Goal: Find specific page/section: Find specific page/section

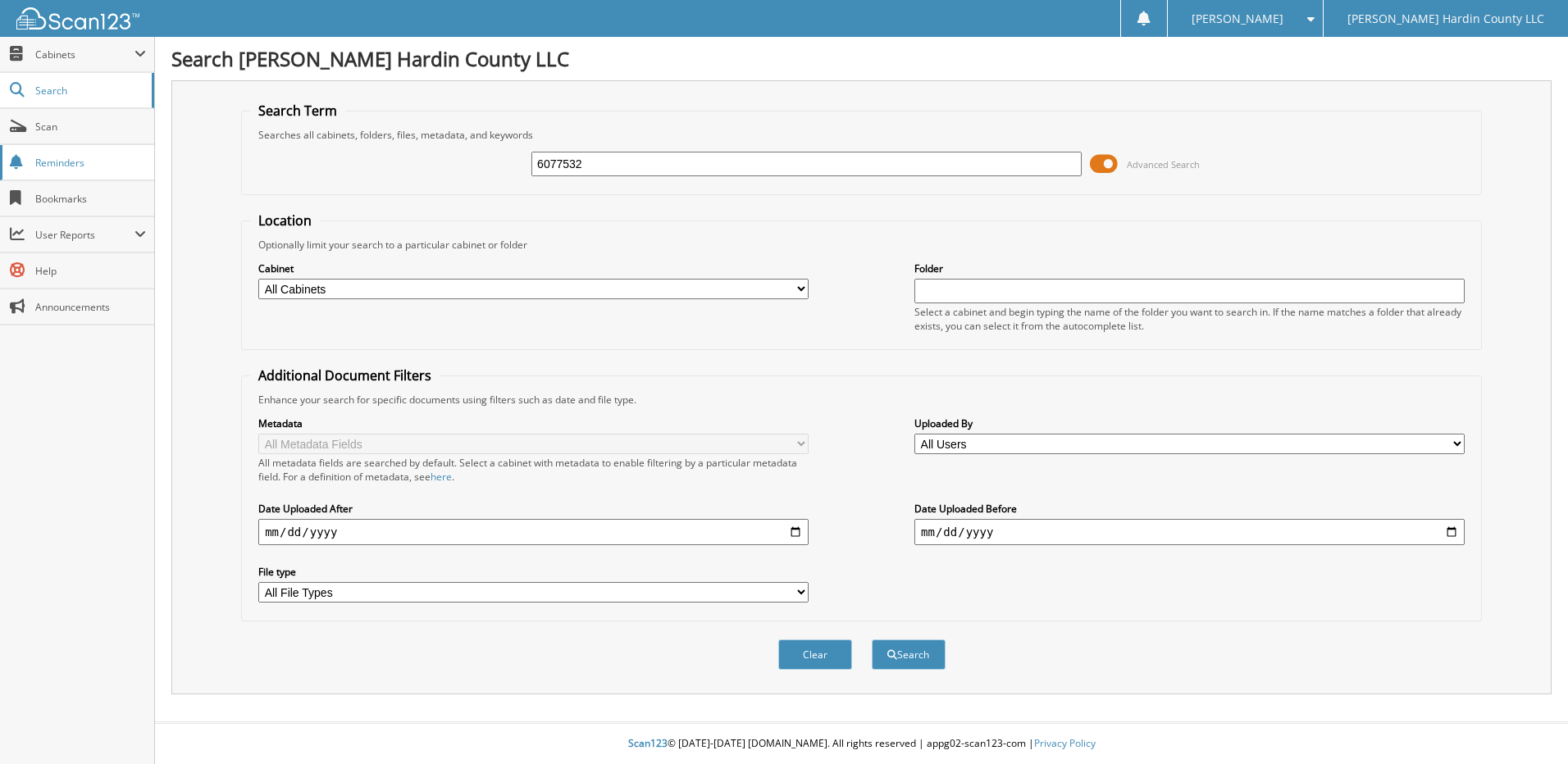
type input "6077532"
click at [871, 640] on button "Search" at bounding box center [908, 655] width 74 height 31
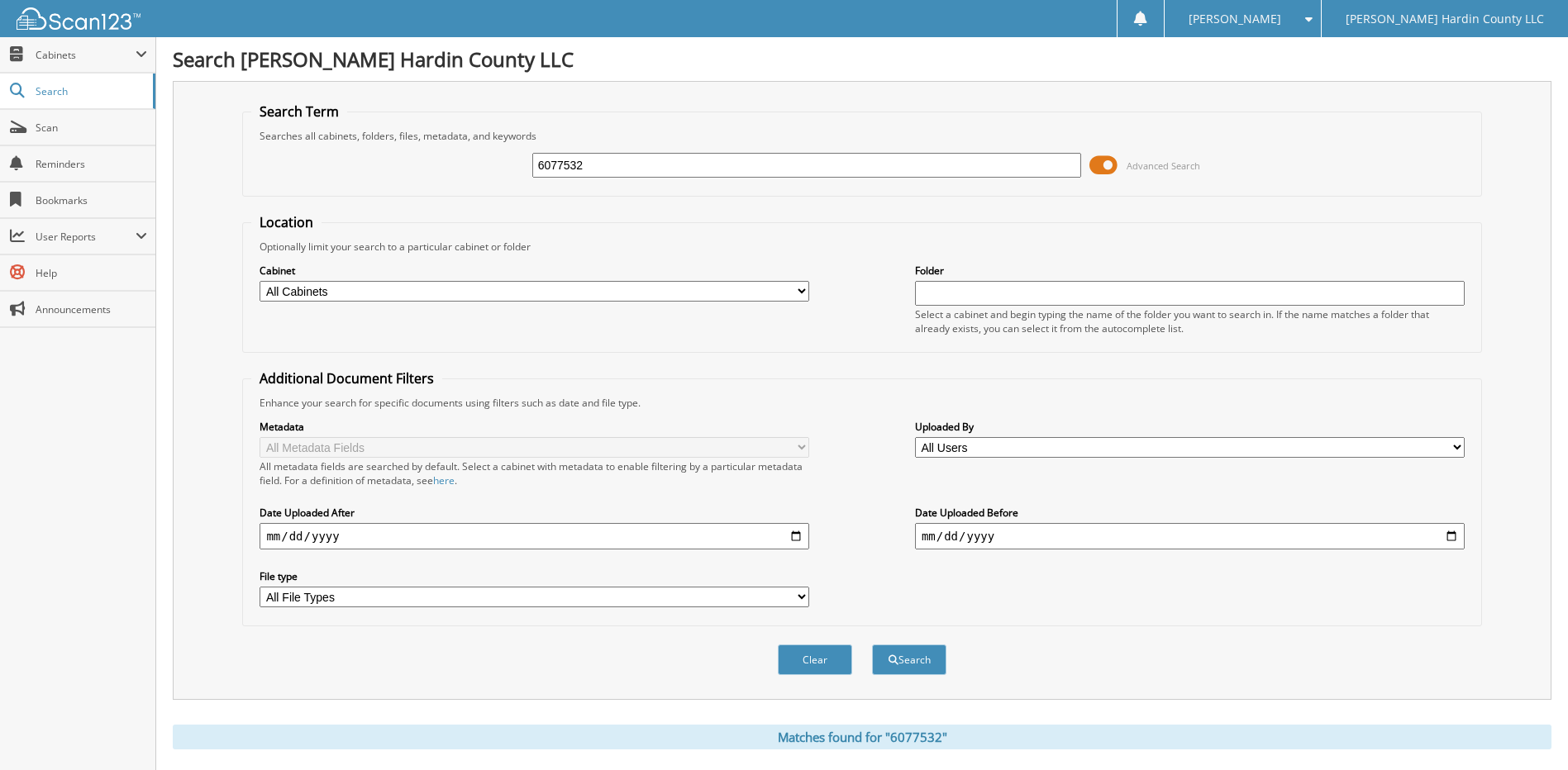
click at [1100, 165] on span at bounding box center [1103, 165] width 28 height 25
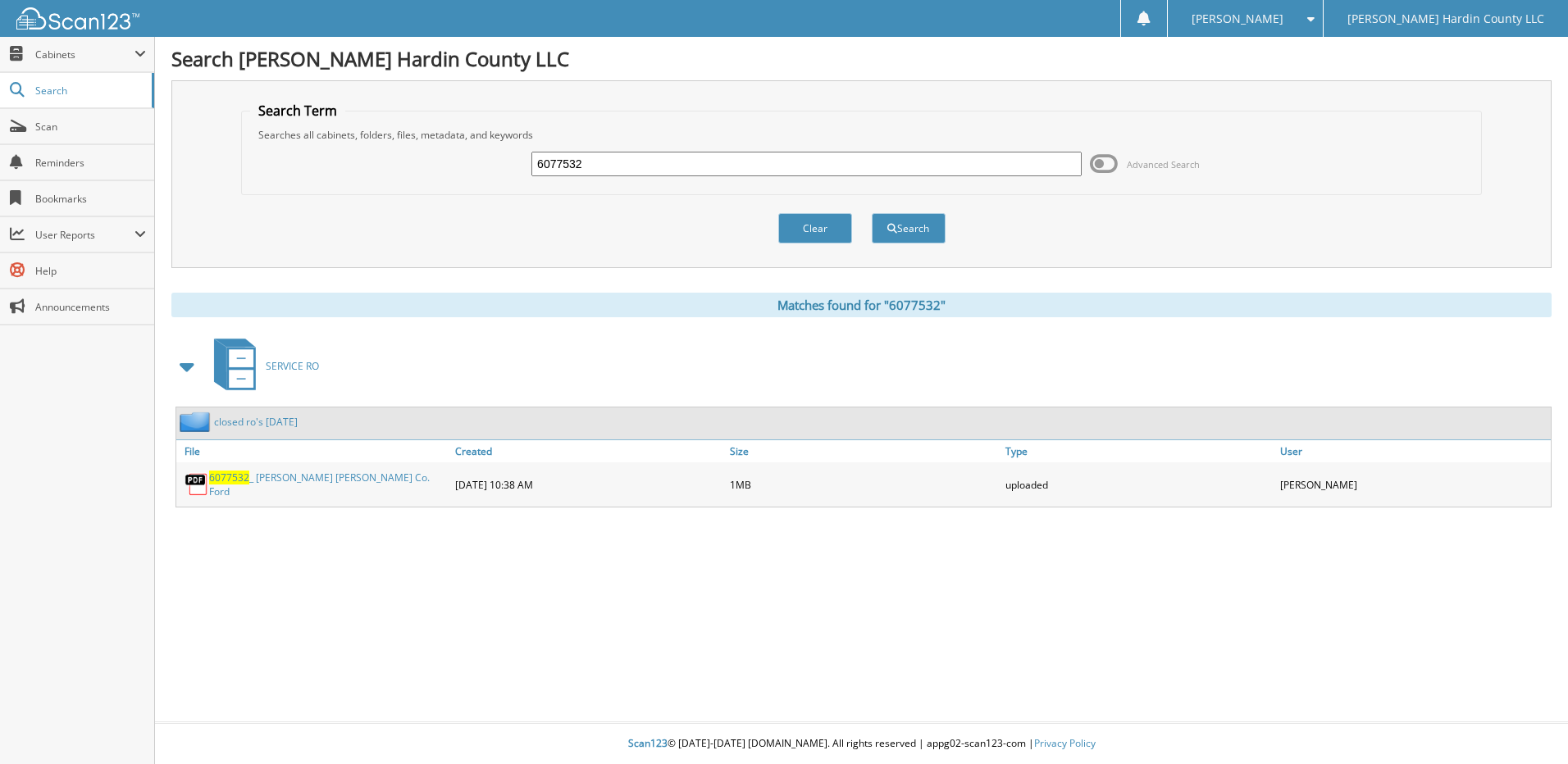
click at [669, 165] on input "6077532" at bounding box center [806, 164] width 550 height 25
type input "6077559"
click at [871, 213] on button "Search" at bounding box center [908, 229] width 74 height 31
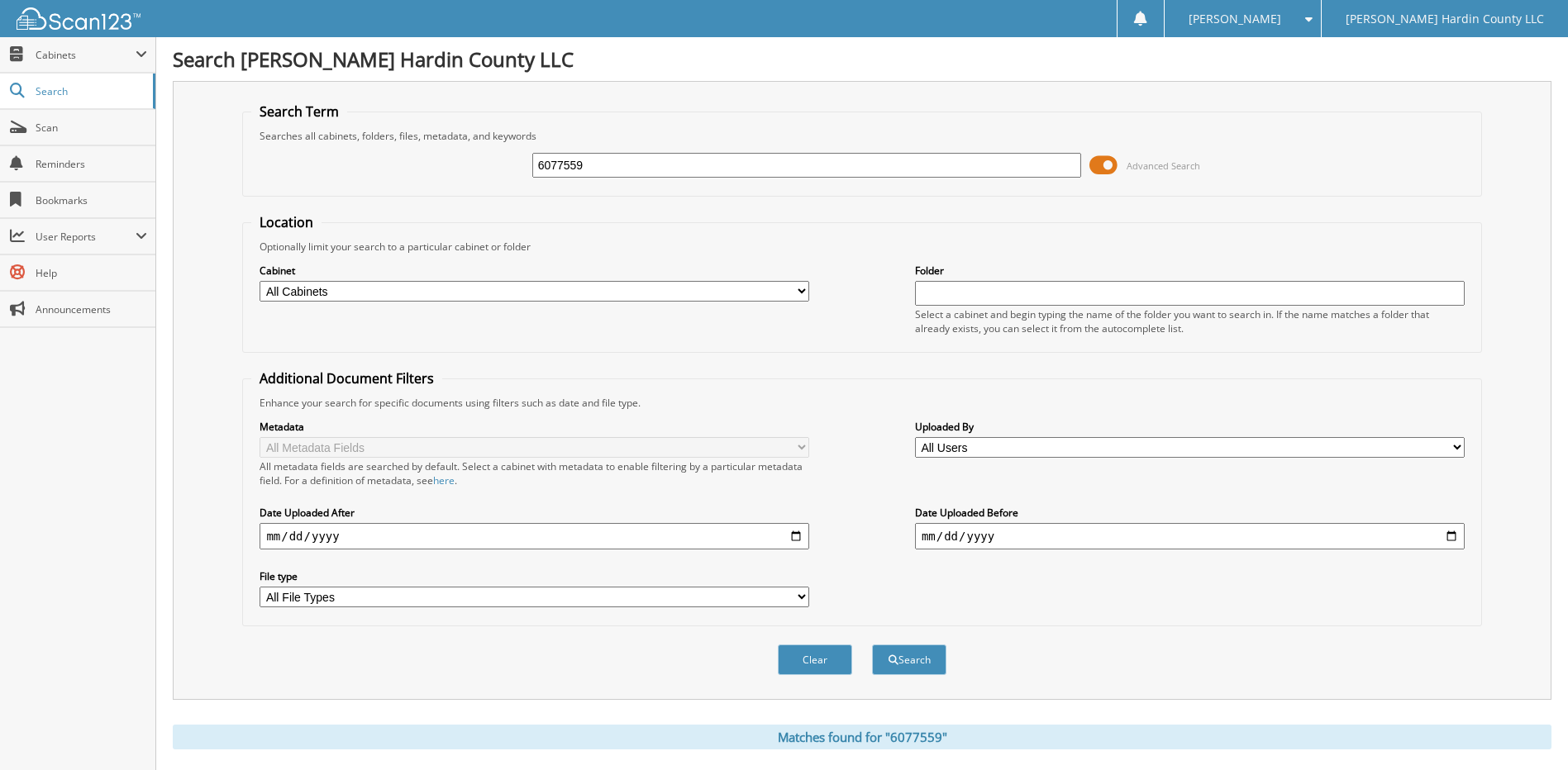
click at [1101, 171] on span at bounding box center [1103, 165] width 28 height 25
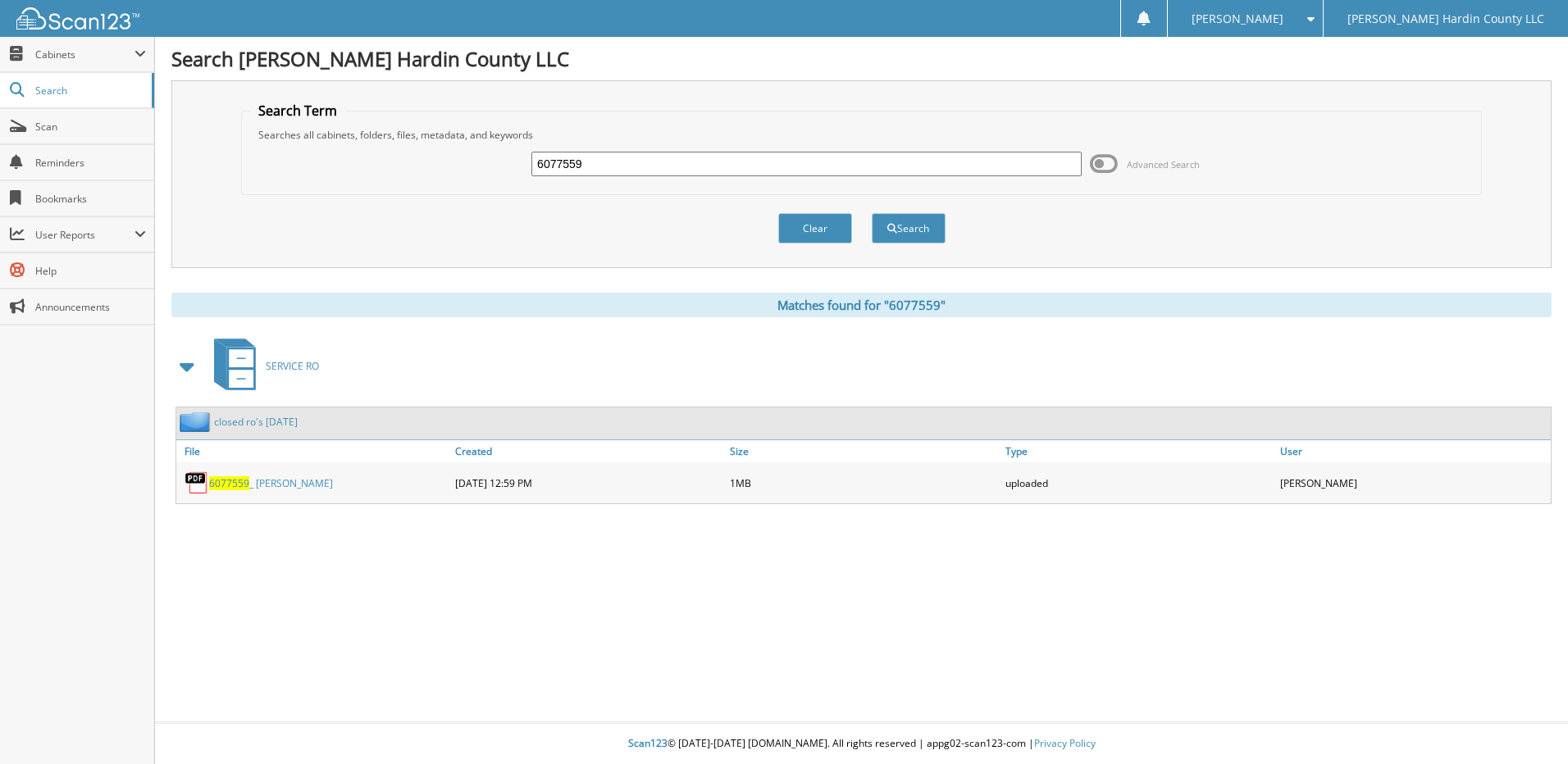
click at [623, 171] on input "6077559" at bounding box center [806, 164] width 550 height 25
type input "6077568"
click at [871, 213] on button "Search" at bounding box center [908, 229] width 74 height 31
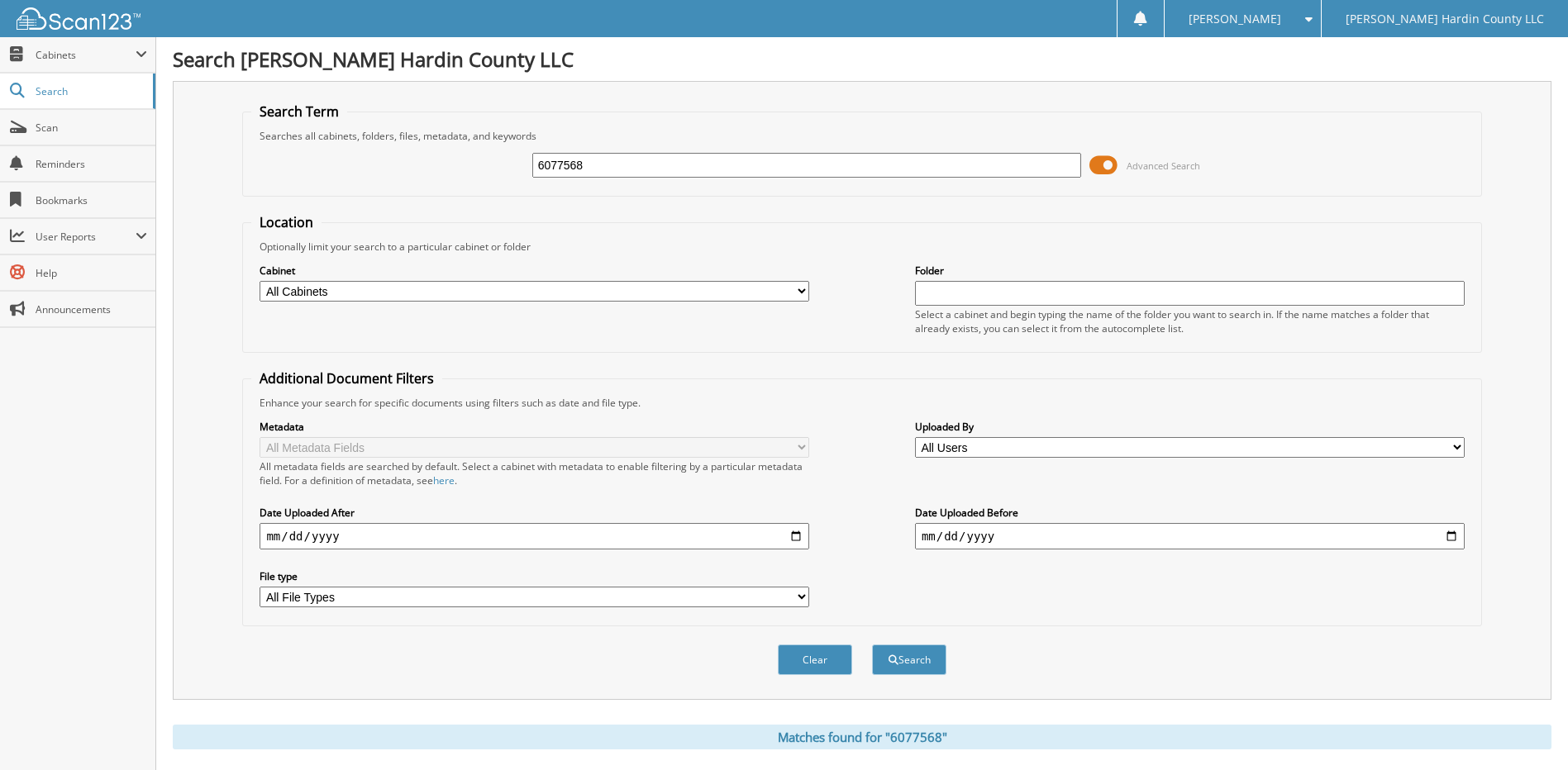
click at [1105, 162] on span at bounding box center [1103, 165] width 28 height 25
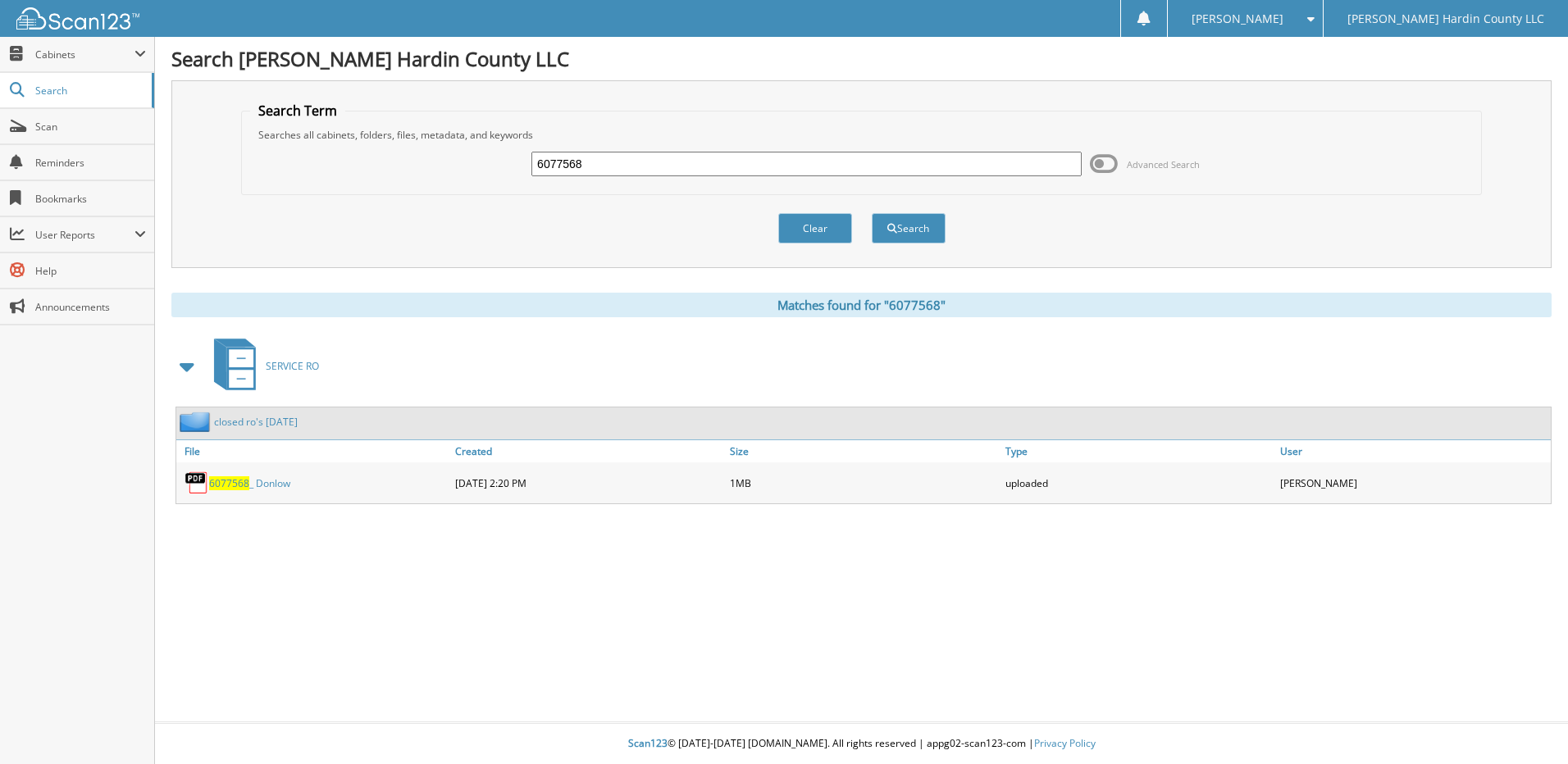
click at [651, 154] on input "6077568" at bounding box center [806, 164] width 550 height 25
type input "6077563"
click at [871, 213] on button "Search" at bounding box center [908, 229] width 74 height 31
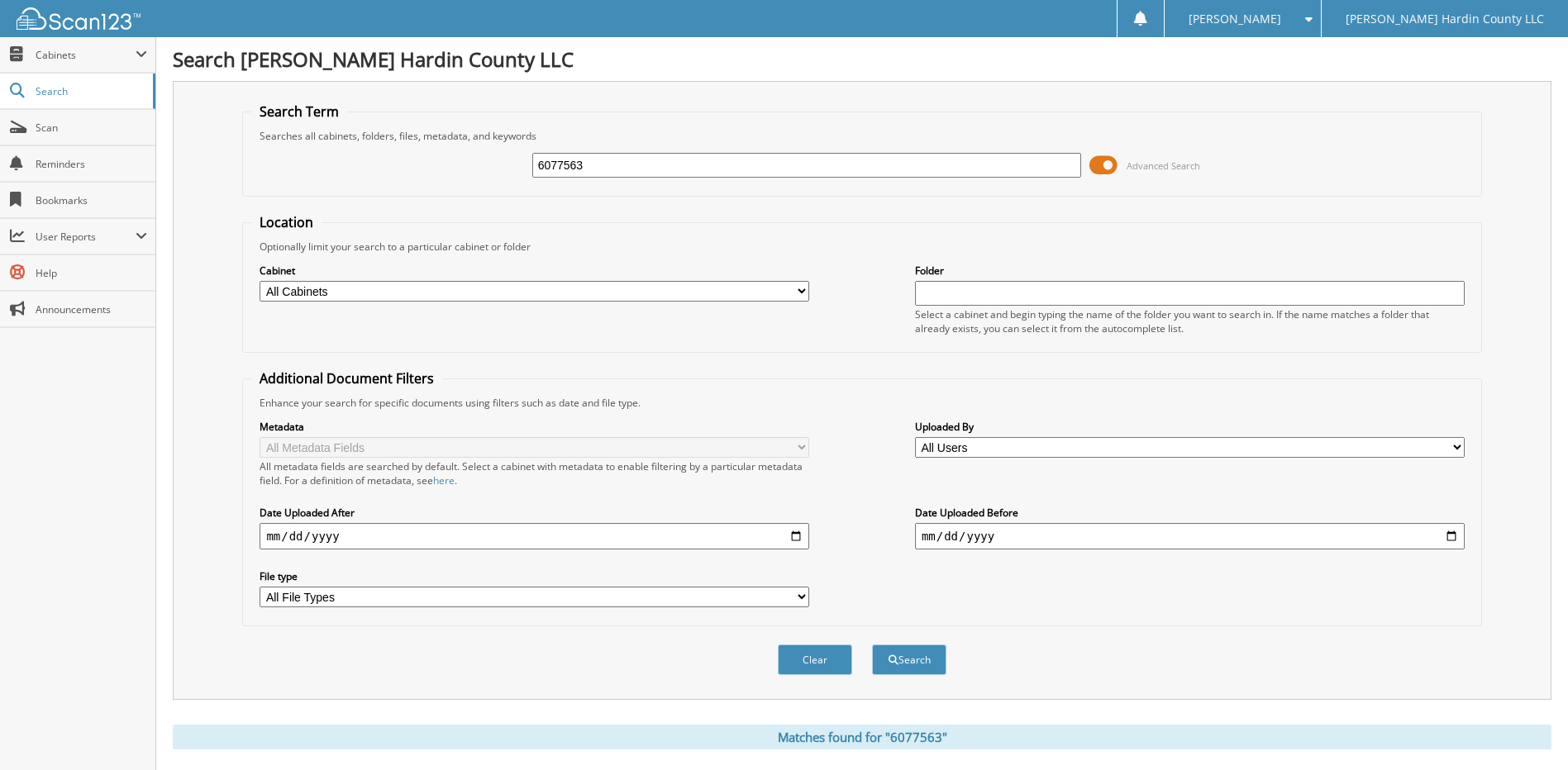
click at [1101, 164] on span at bounding box center [1103, 165] width 28 height 25
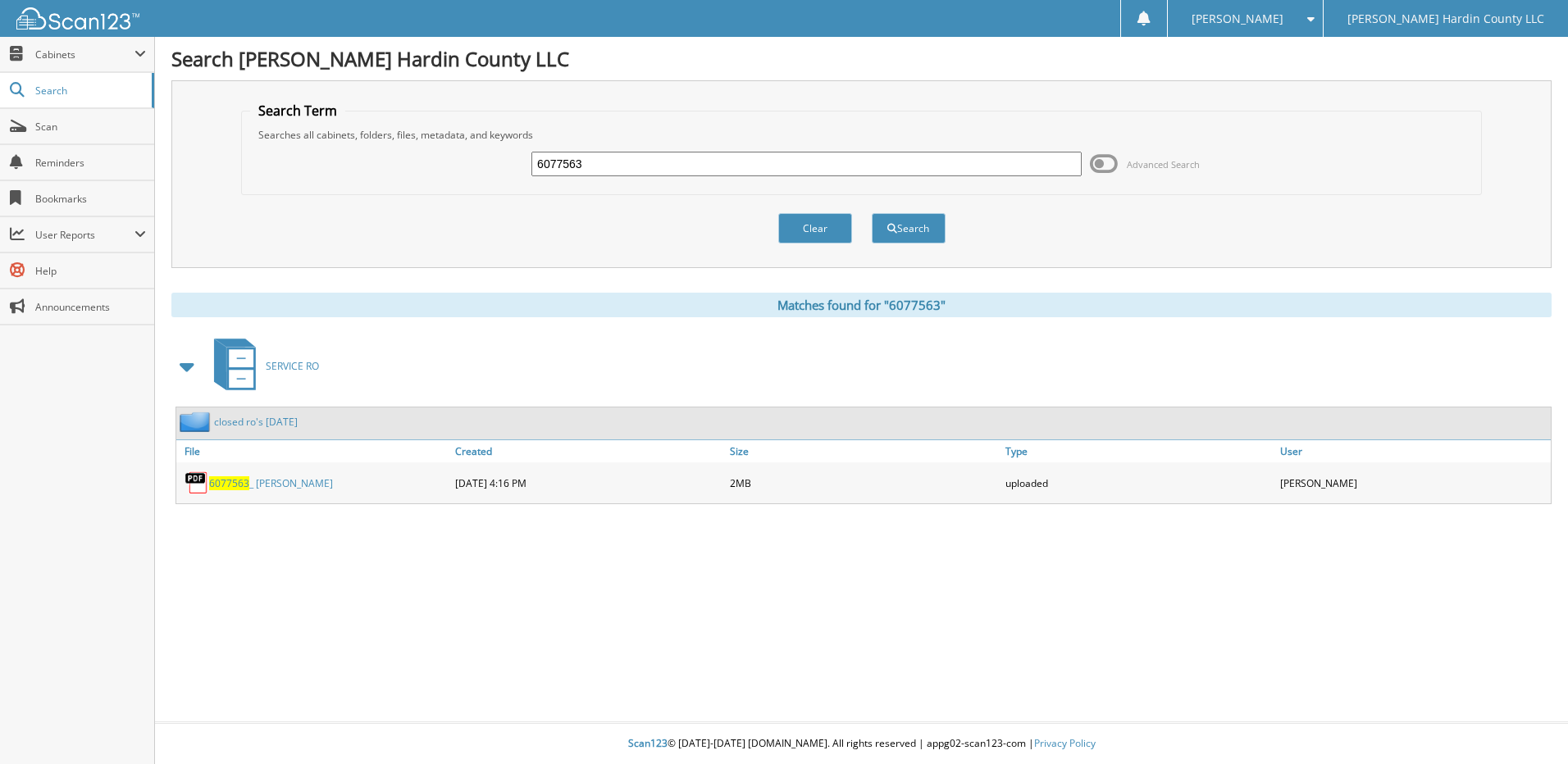
click at [743, 149] on div "6077563 Advanced Search" at bounding box center [861, 164] width 1223 height 44
click at [680, 165] on input "6077563" at bounding box center [806, 164] width 550 height 25
type input "6077570"
click at [871, 213] on button "Search" at bounding box center [908, 229] width 74 height 31
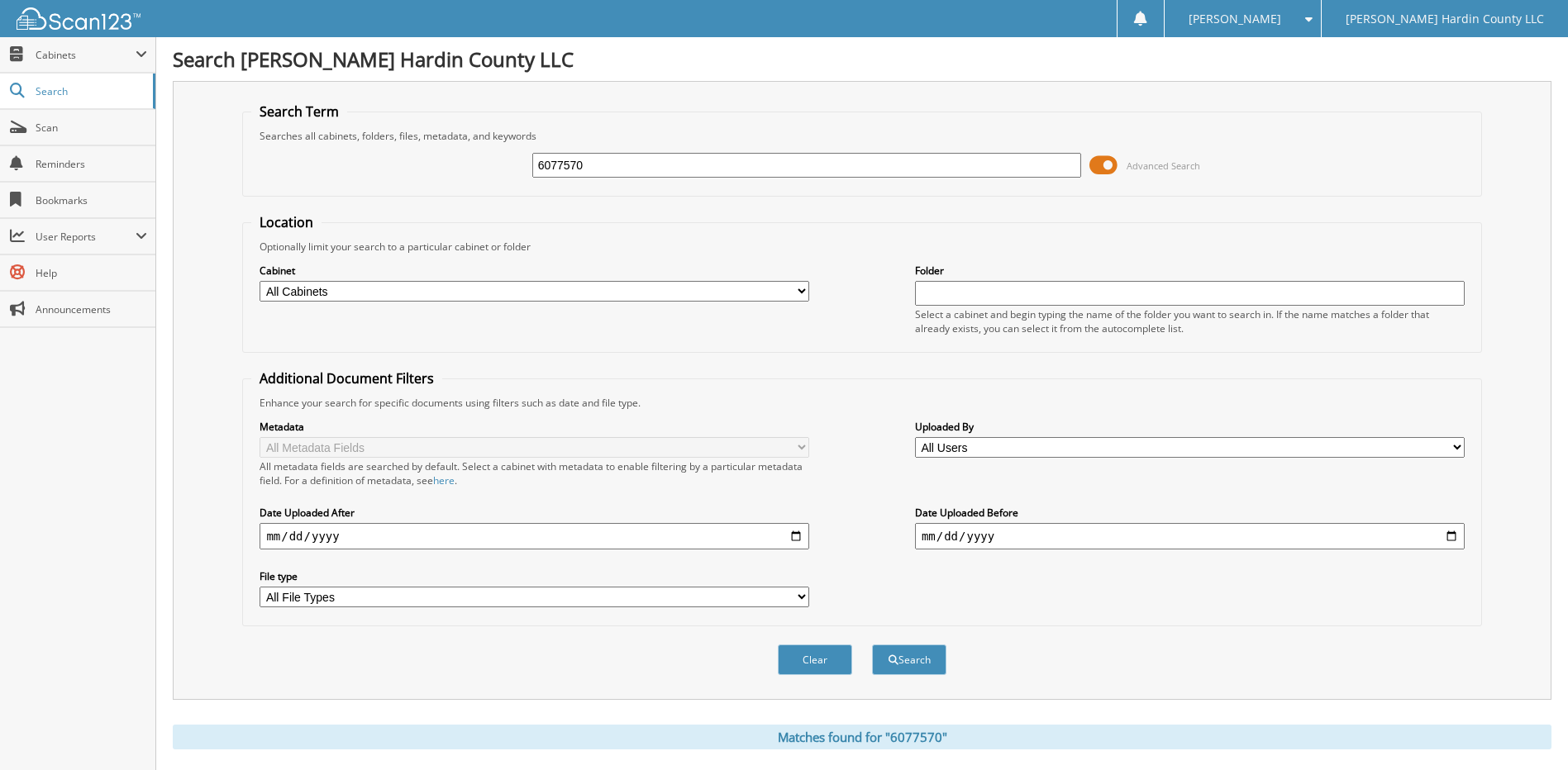
click at [1102, 170] on span at bounding box center [1103, 165] width 28 height 25
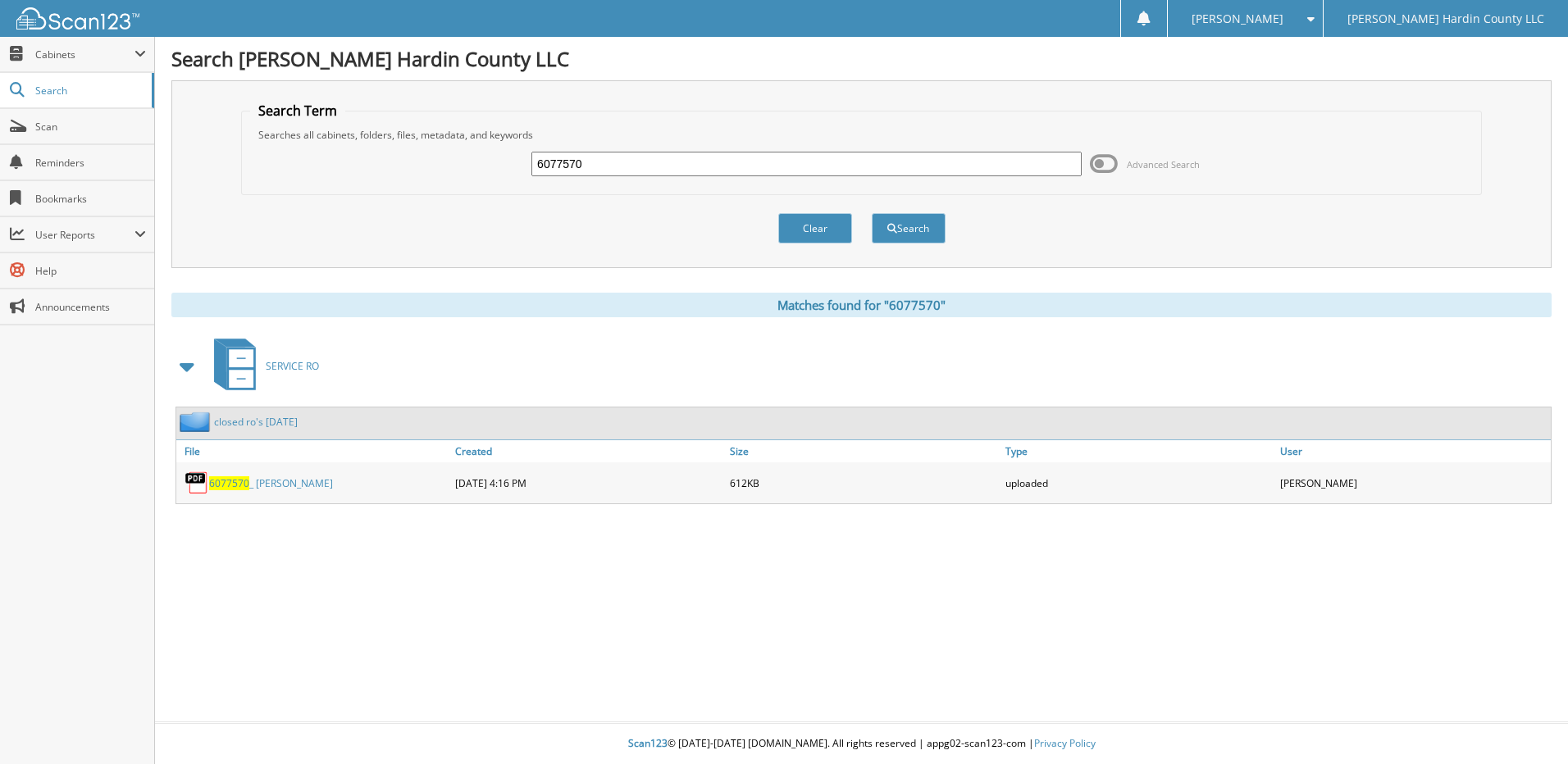
click at [814, 160] on input "6077570" at bounding box center [806, 164] width 550 height 25
type input "6077571"
click at [871, 213] on button "Search" at bounding box center [908, 229] width 74 height 31
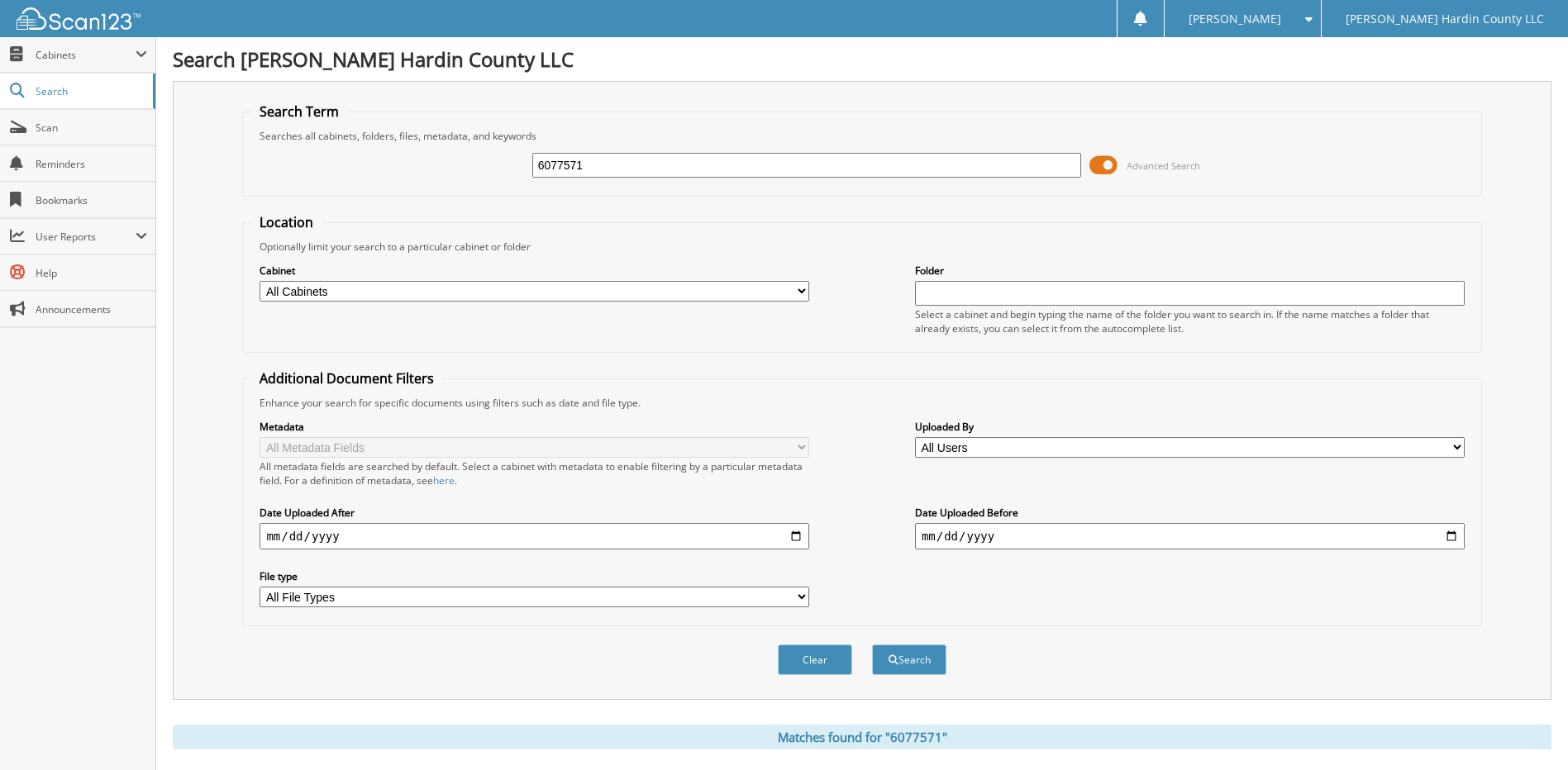
click at [1093, 162] on span at bounding box center [1103, 165] width 28 height 25
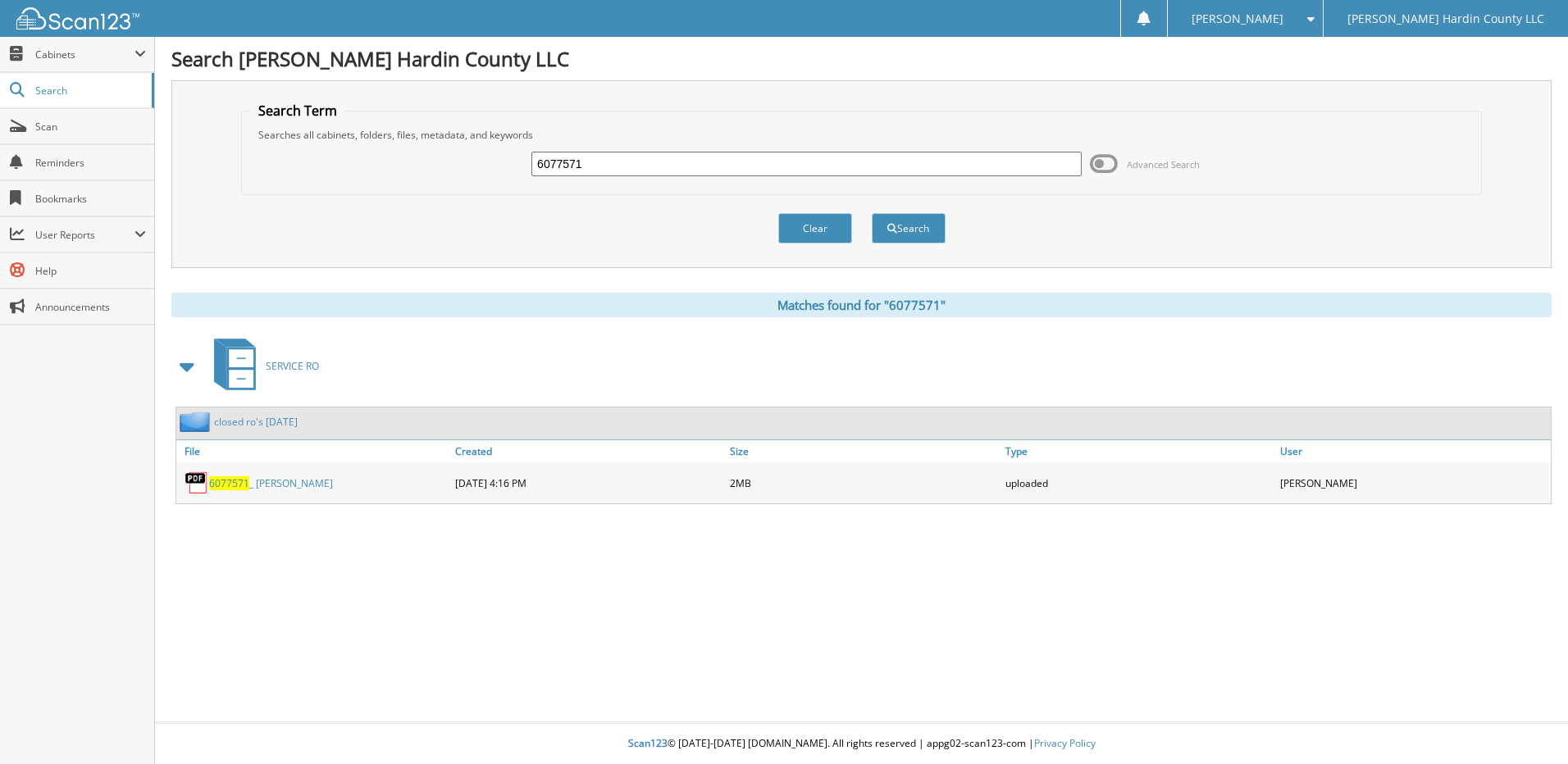
click at [701, 159] on input "6077571" at bounding box center [806, 164] width 550 height 25
type input "6077576"
click at [871, 213] on button "Search" at bounding box center [908, 229] width 74 height 31
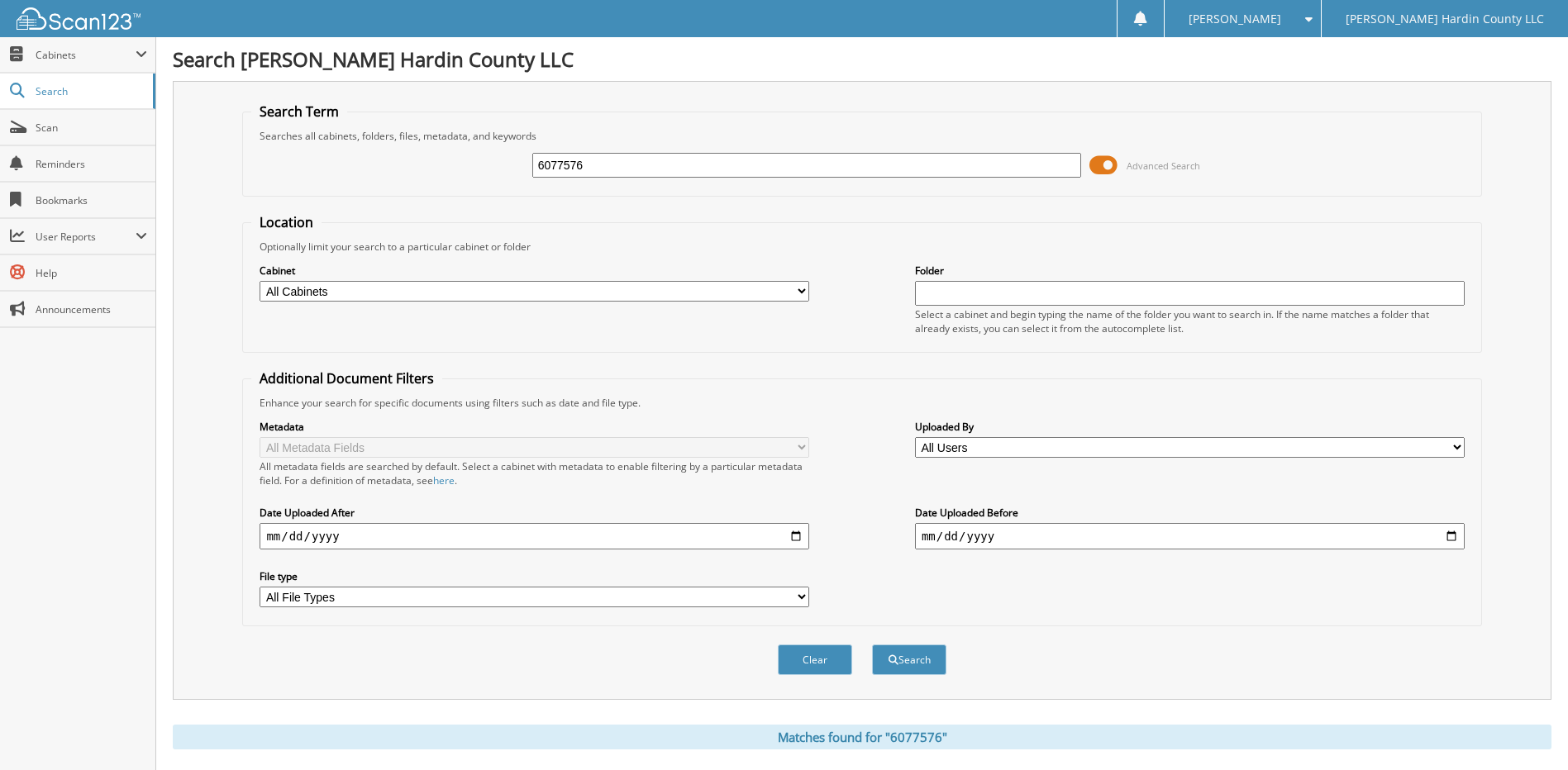
click at [1098, 168] on span at bounding box center [1103, 165] width 28 height 25
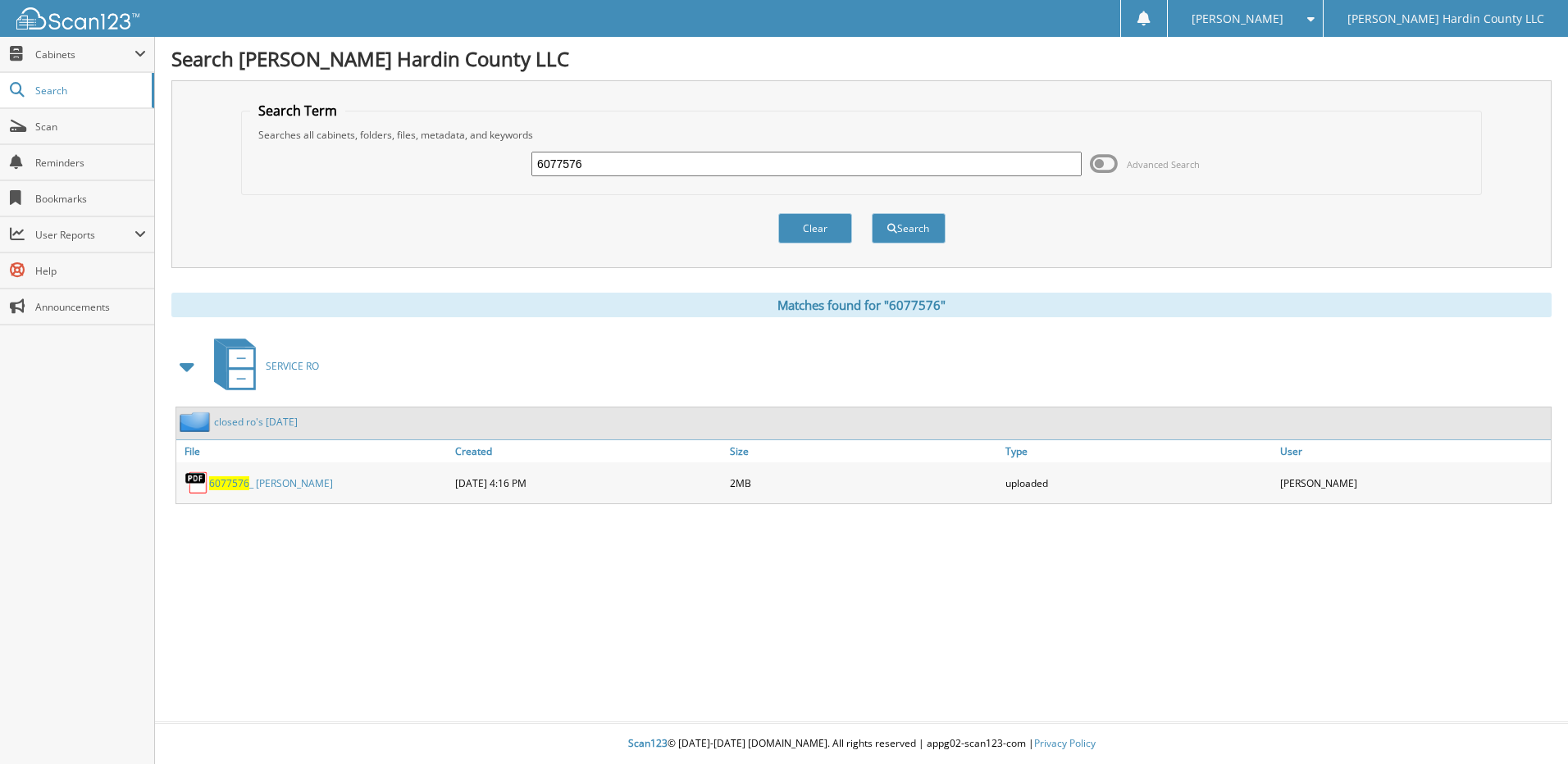
click at [619, 157] on input "6077576" at bounding box center [806, 164] width 550 height 25
type input "6077536"
click at [871, 213] on button "Search" at bounding box center [908, 229] width 74 height 31
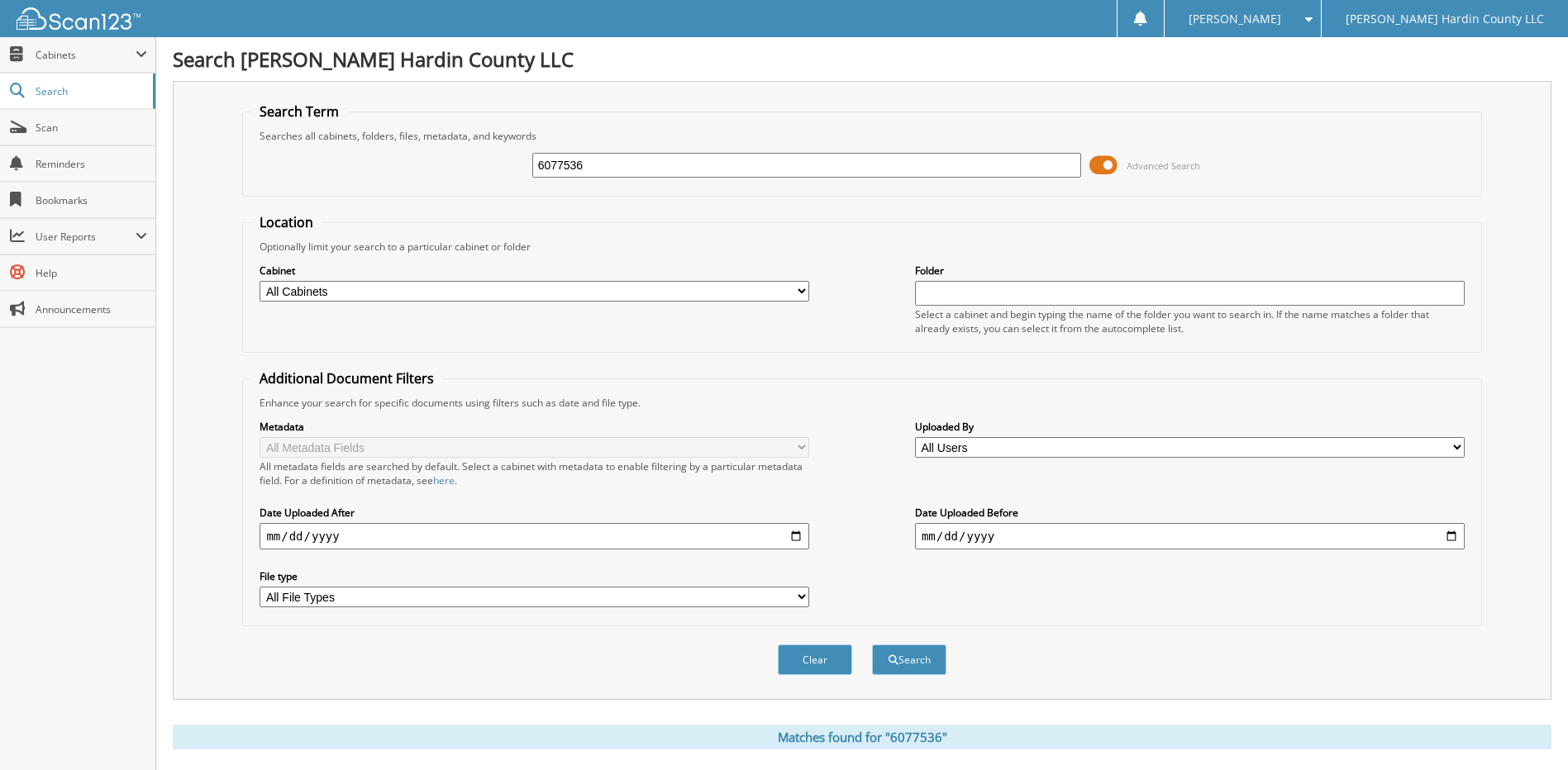
click at [1098, 169] on span at bounding box center [1103, 165] width 28 height 25
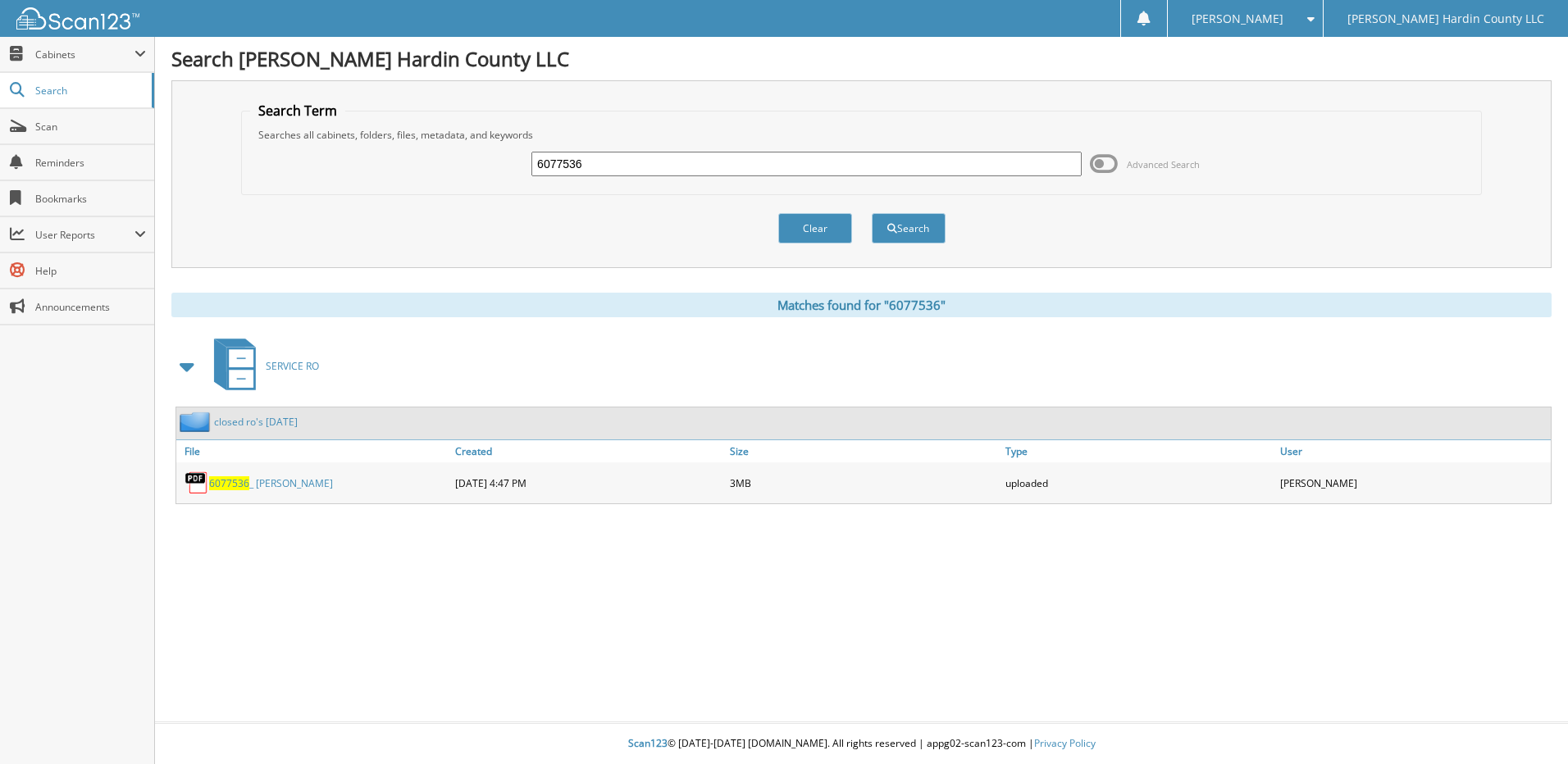
click at [628, 159] on input "6077536" at bounding box center [806, 164] width 550 height 25
type input "6077111"
click at [871, 213] on button "Search" at bounding box center [908, 229] width 74 height 31
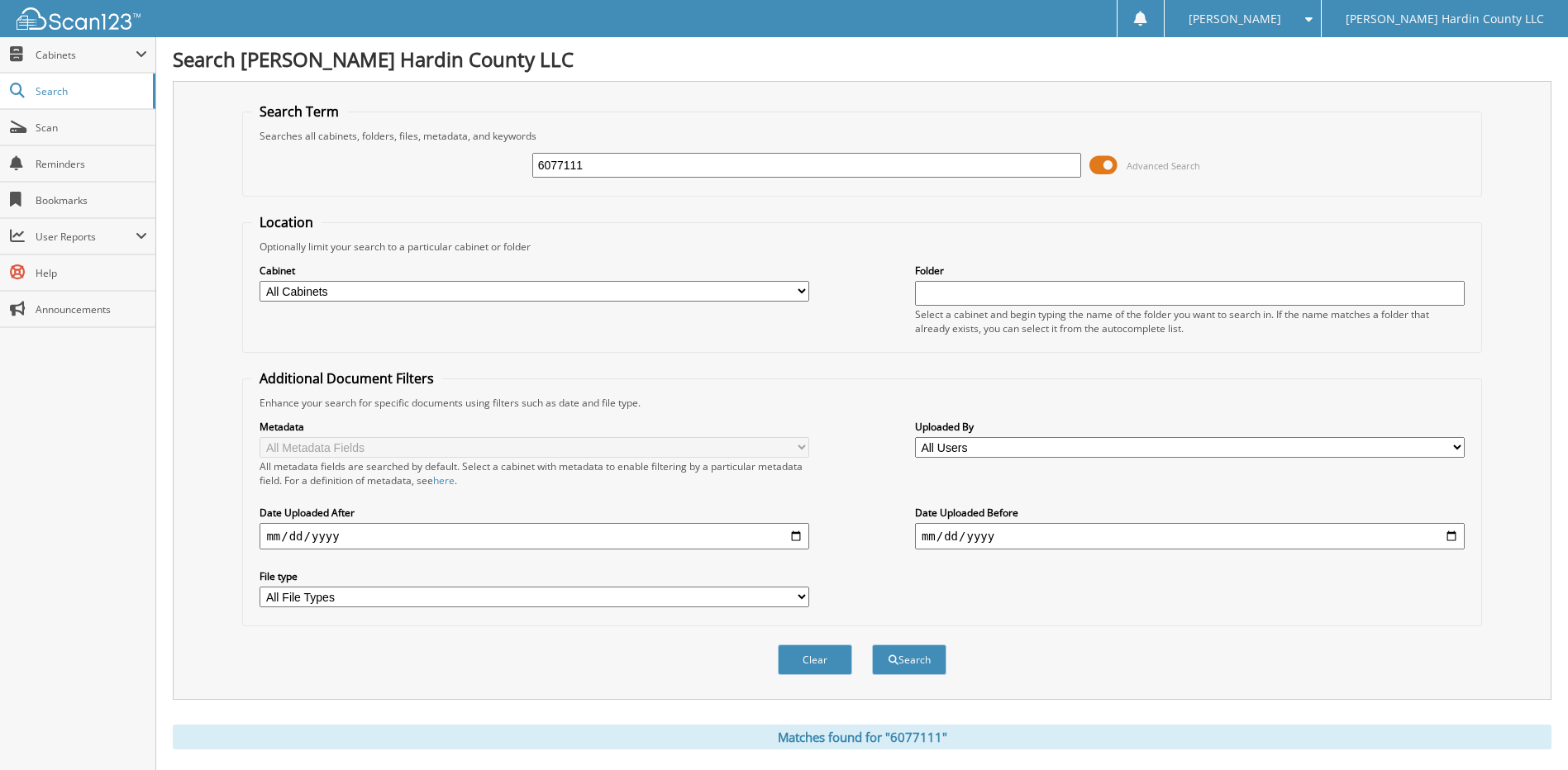
click at [1108, 164] on span at bounding box center [1103, 165] width 28 height 25
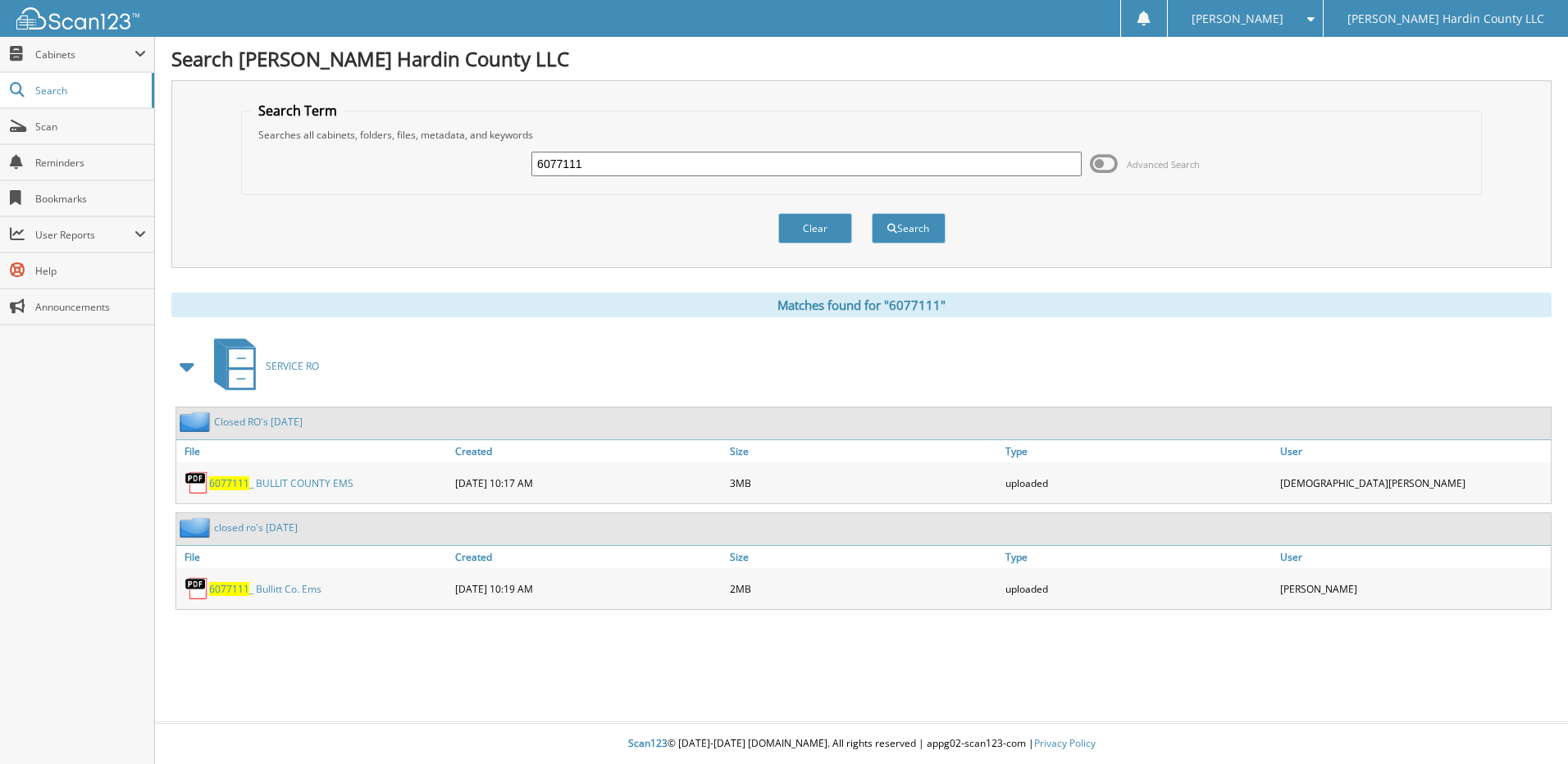
click at [651, 157] on input "6077111" at bounding box center [806, 164] width 550 height 25
type input "6076990"
click at [871, 213] on button "Search" at bounding box center [908, 229] width 74 height 31
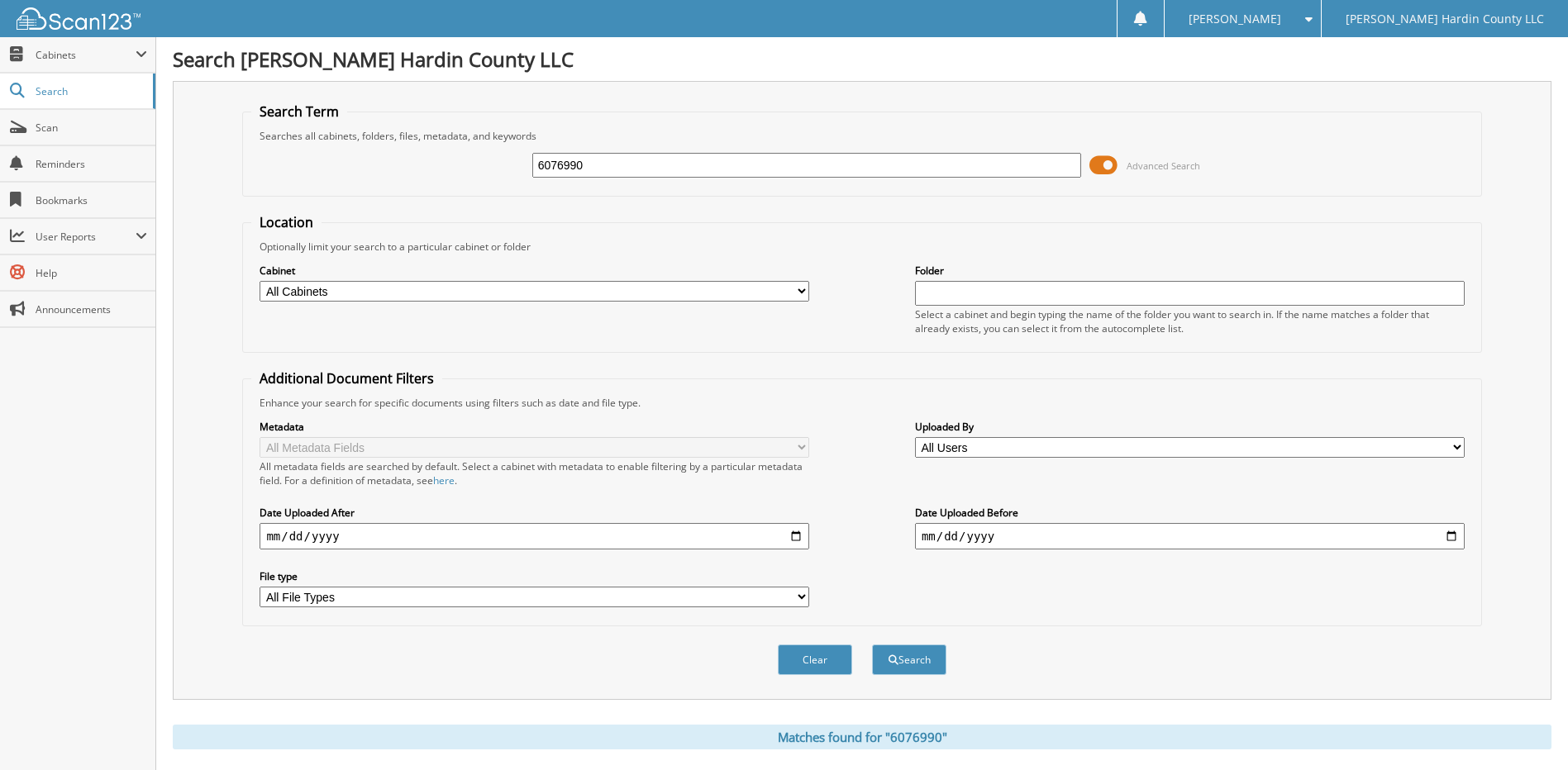
click at [1106, 168] on span at bounding box center [1103, 165] width 28 height 25
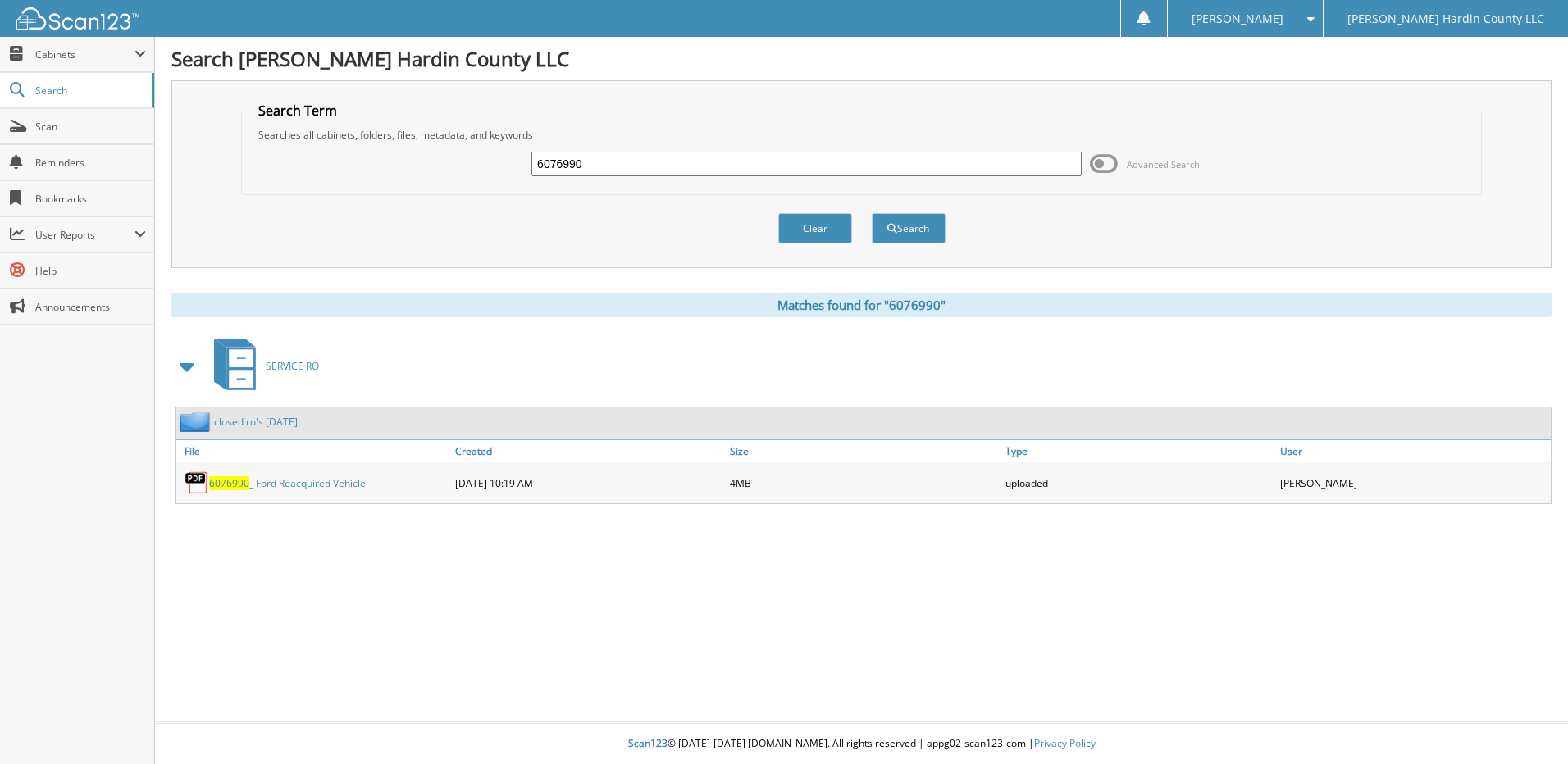
click at [634, 168] on input "6076990" at bounding box center [806, 164] width 550 height 25
type input "6076386"
click at [871, 213] on button "Search" at bounding box center [908, 229] width 74 height 31
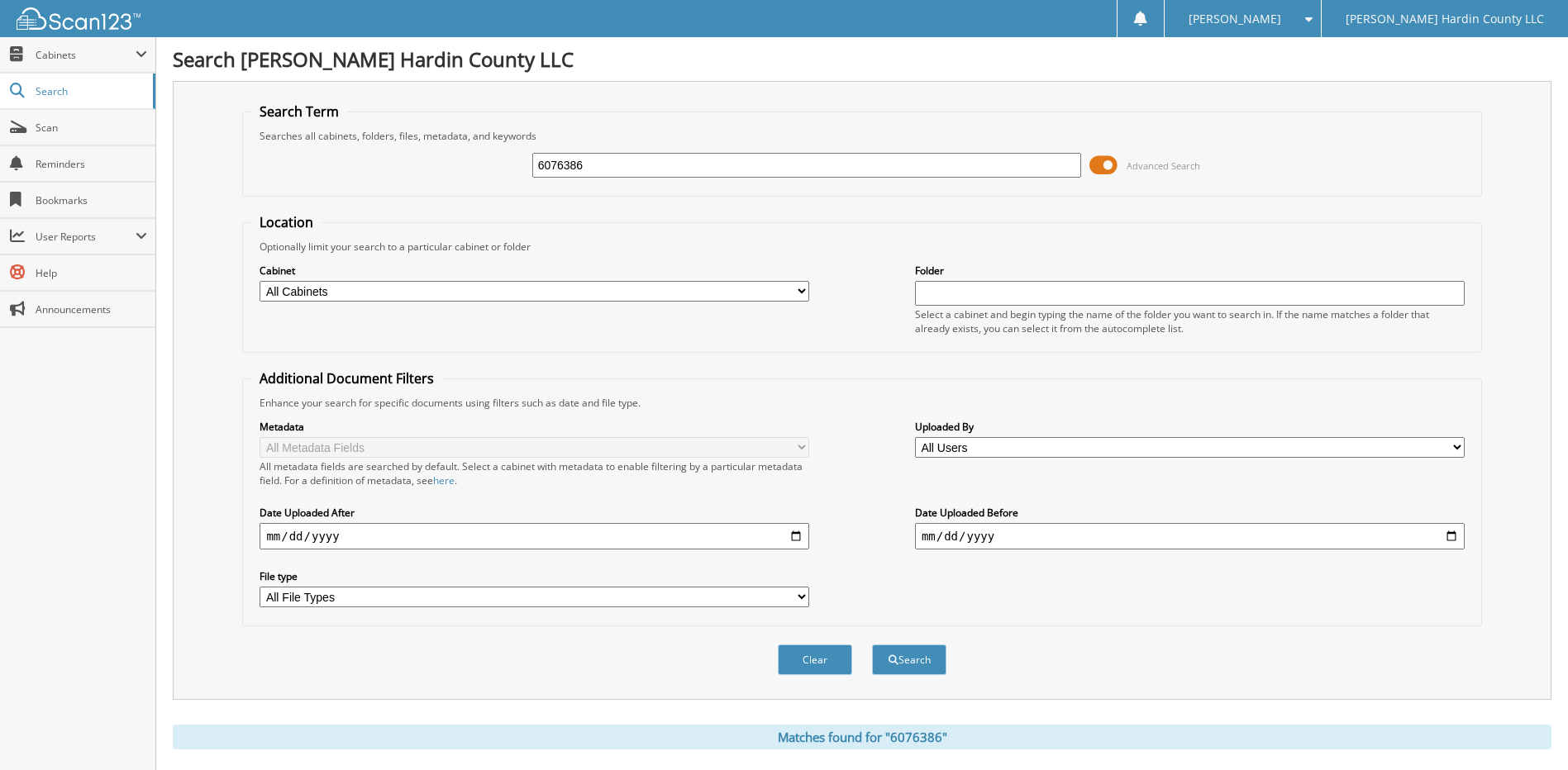
click at [1099, 168] on span at bounding box center [1103, 165] width 28 height 25
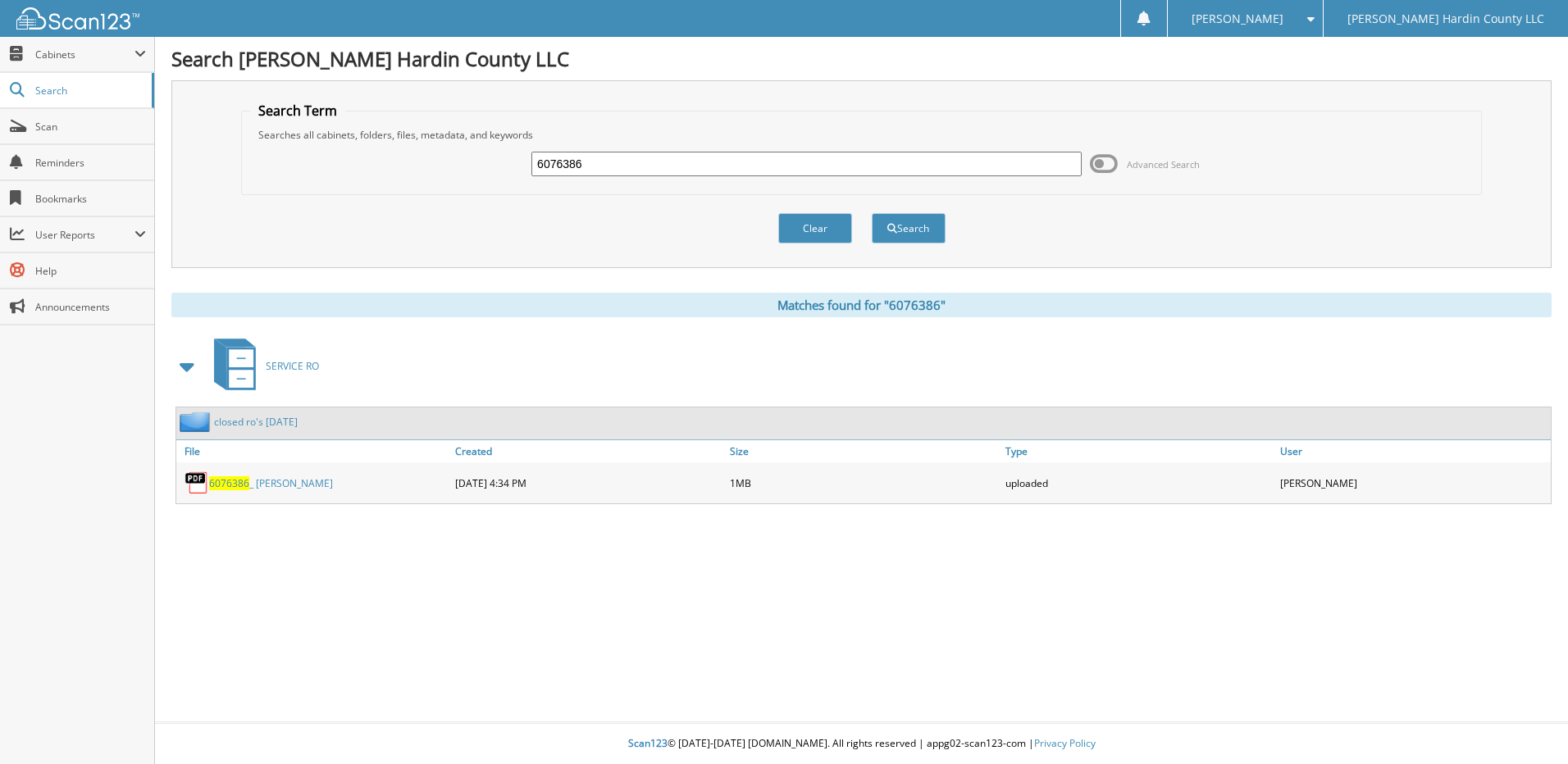
click at [686, 165] on input "6076386" at bounding box center [806, 164] width 550 height 25
type input "6077386"
click at [871, 213] on button "Search" at bounding box center [908, 229] width 74 height 31
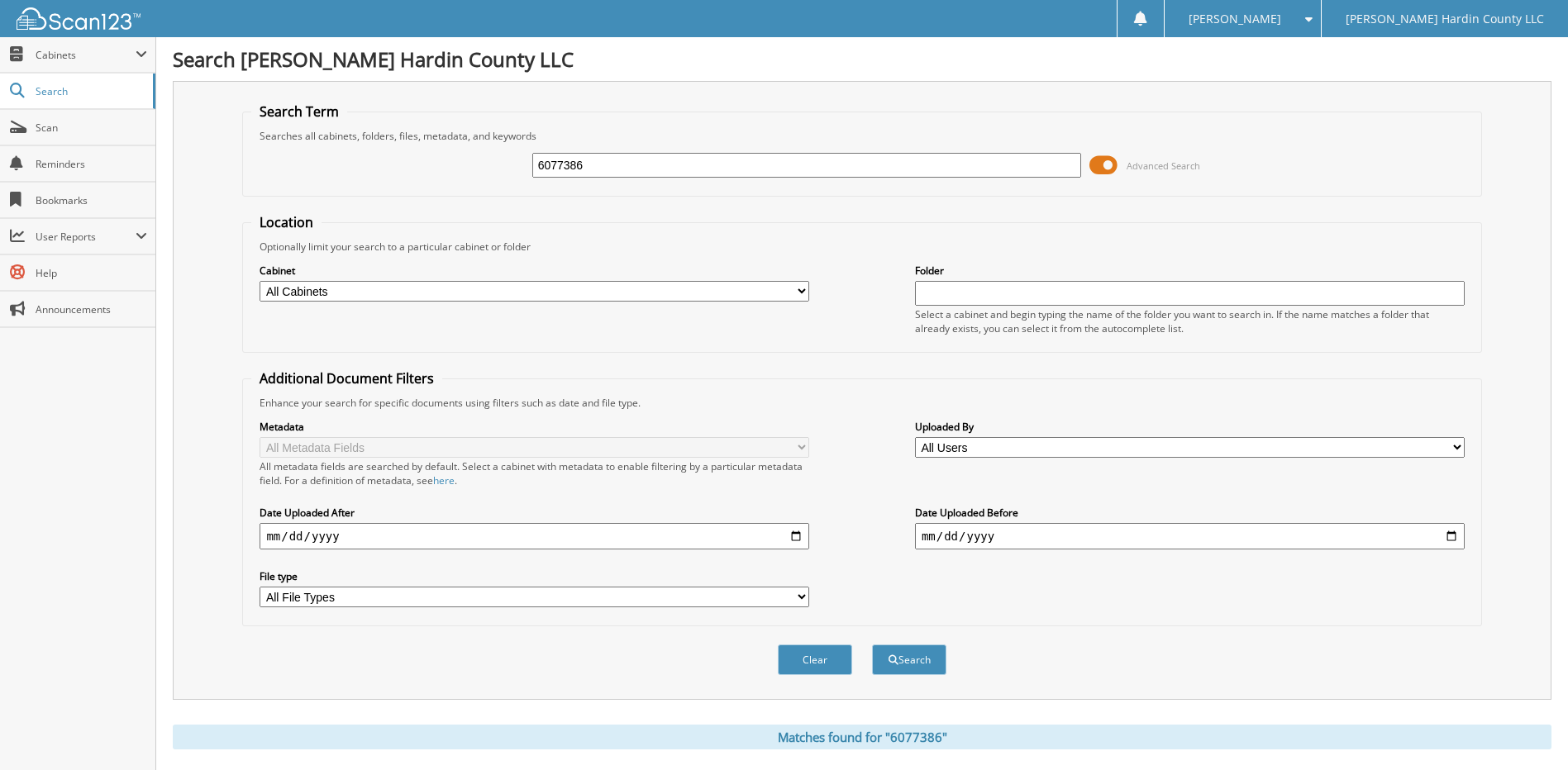
click at [1106, 158] on span at bounding box center [1103, 165] width 28 height 25
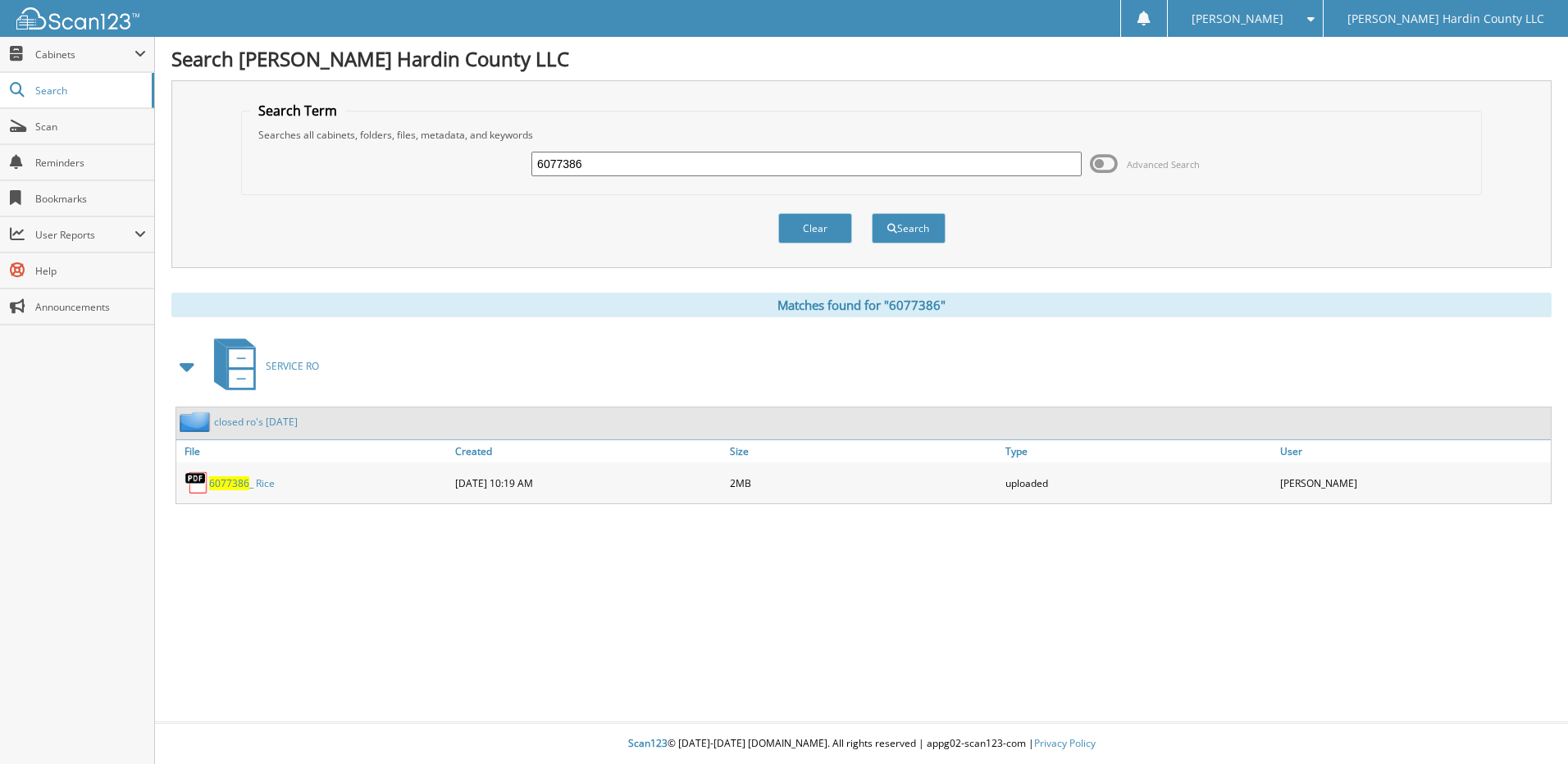
click at [605, 155] on input "6077386" at bounding box center [806, 164] width 550 height 25
type input "6077582"
click at [871, 213] on button "Search" at bounding box center [908, 229] width 74 height 31
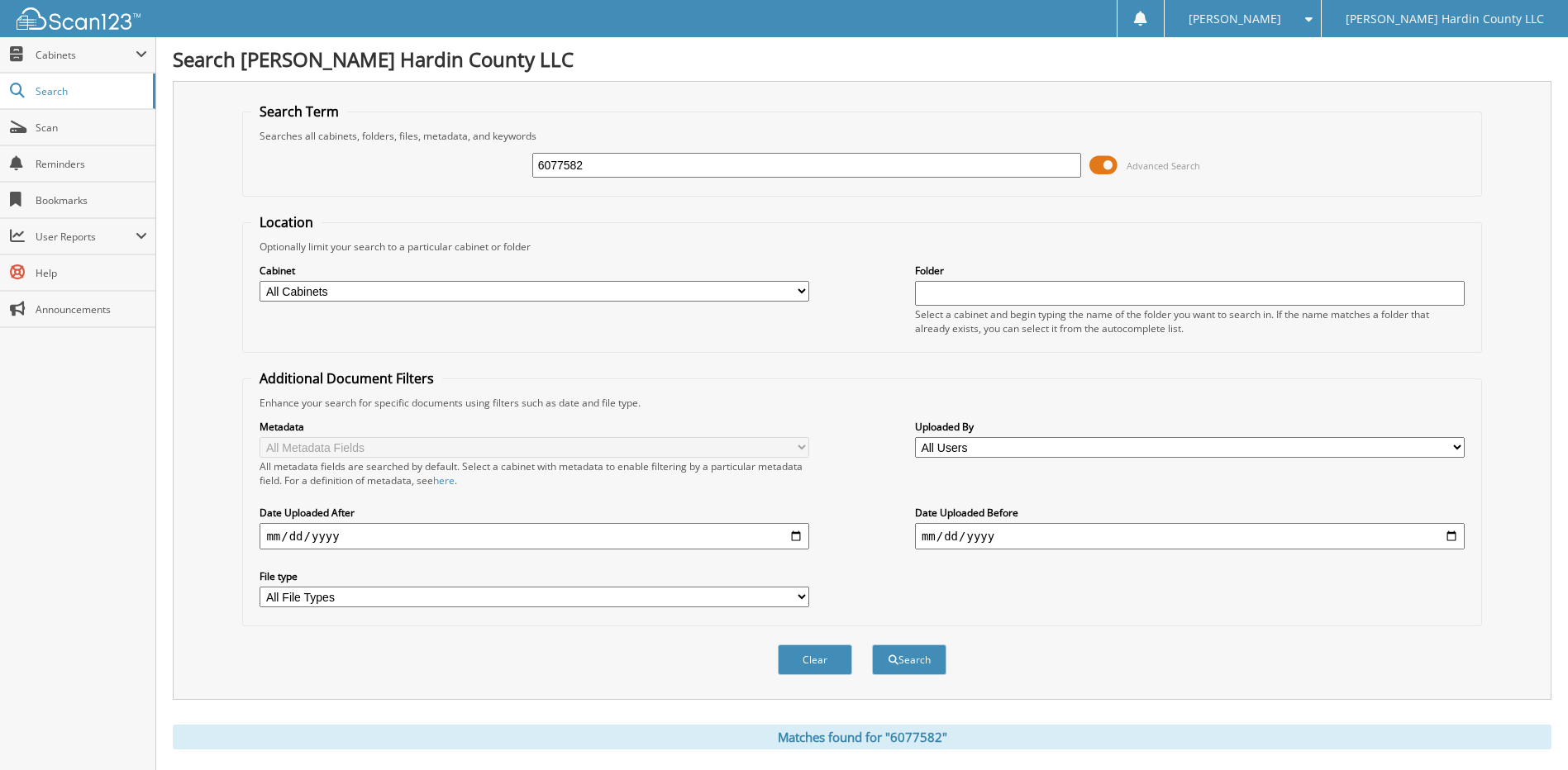
click at [1101, 170] on span at bounding box center [1103, 165] width 28 height 25
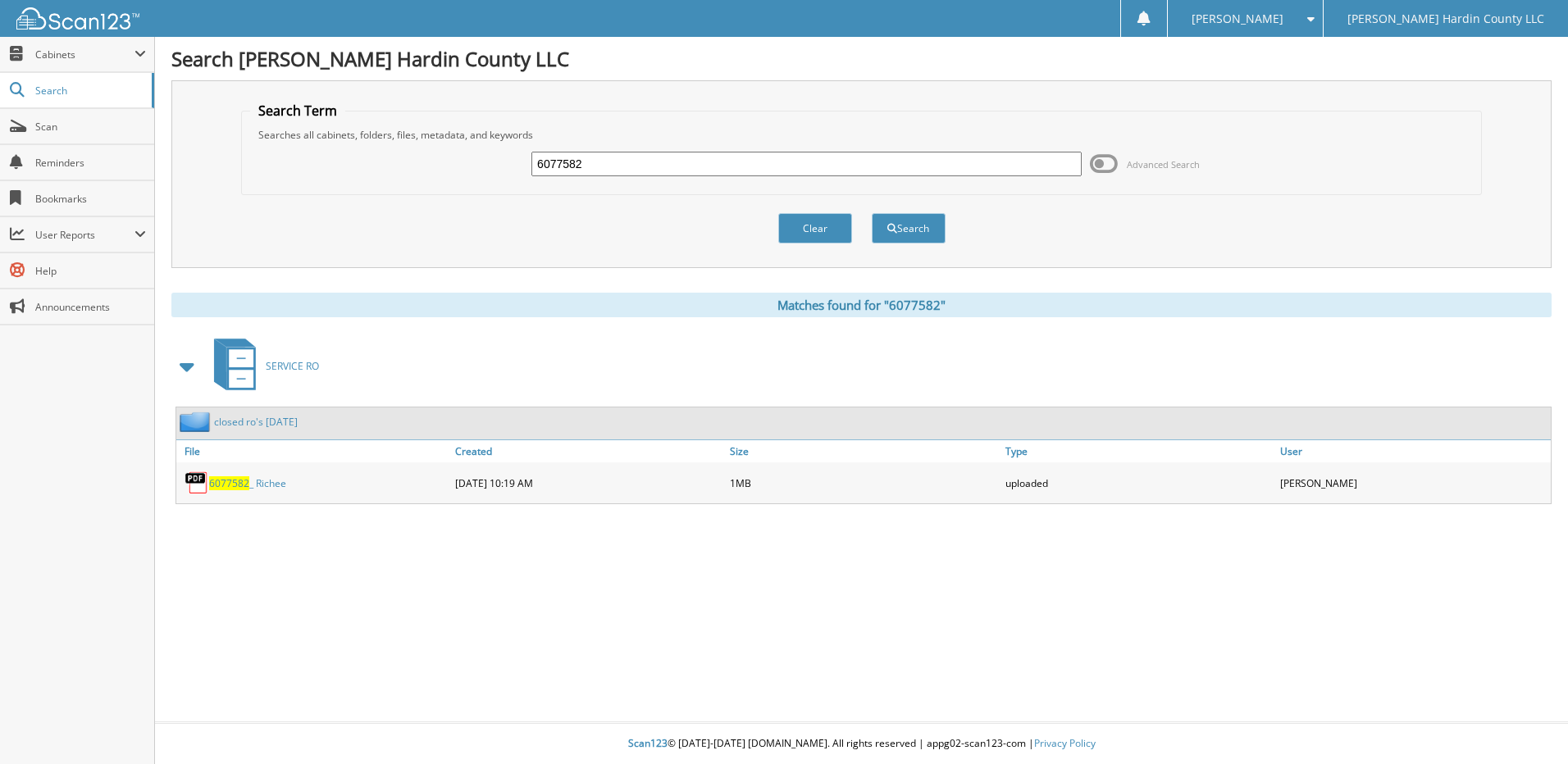
click at [602, 167] on input "6077582" at bounding box center [806, 164] width 550 height 25
type input "6077584"
click at [871, 213] on button "Search" at bounding box center [908, 229] width 74 height 31
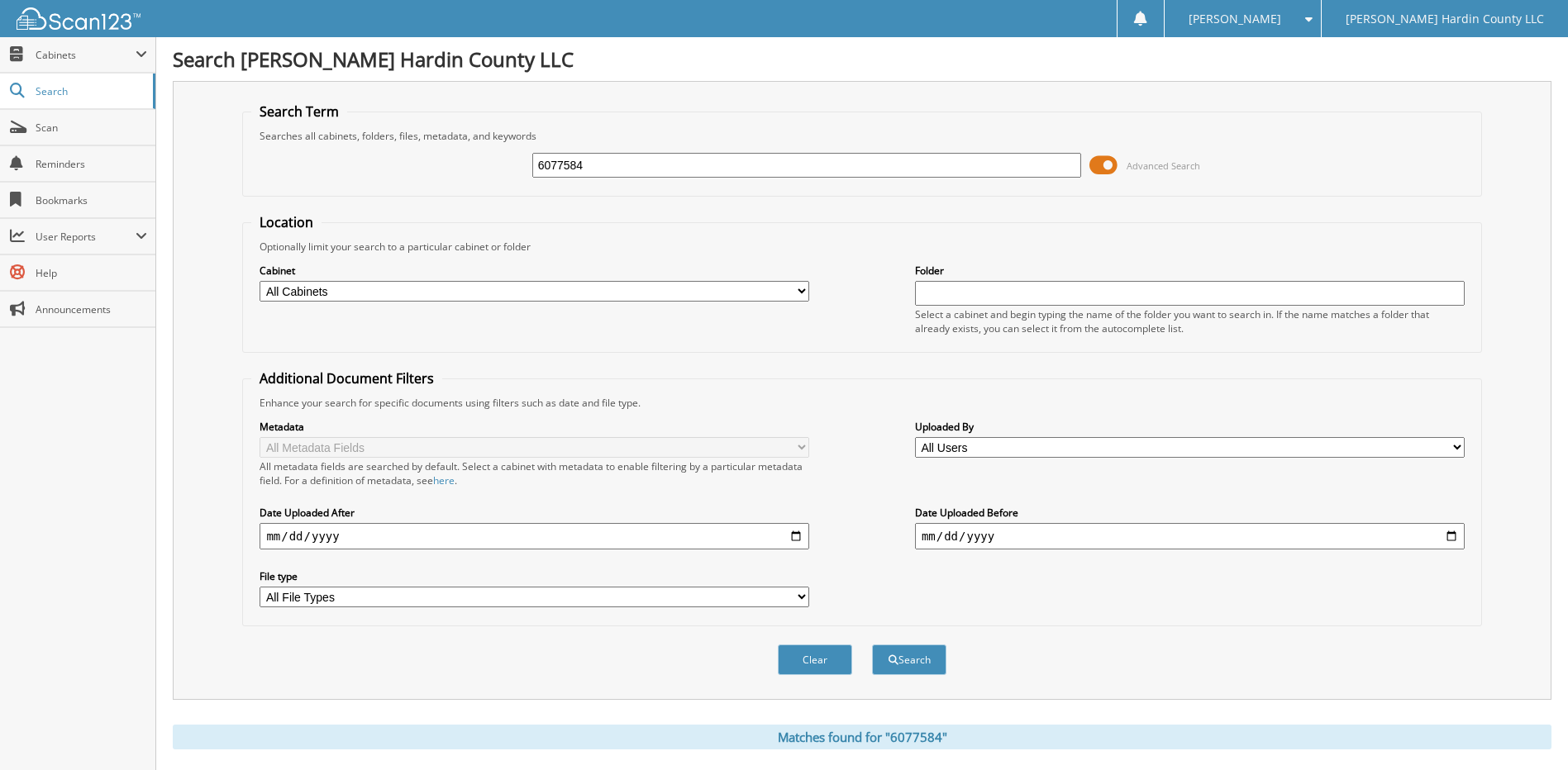
click at [1097, 165] on span at bounding box center [1103, 165] width 28 height 25
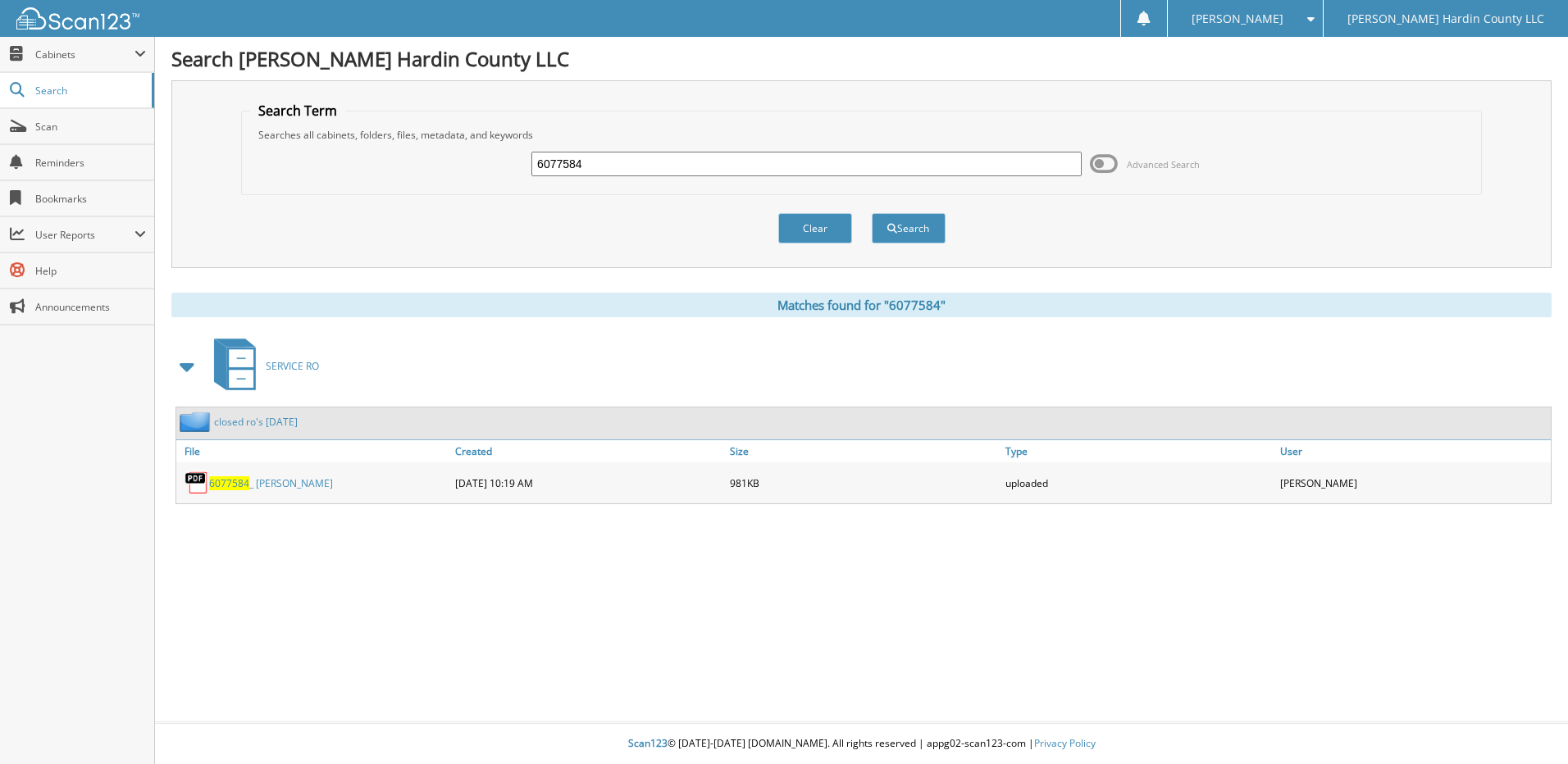
click at [603, 166] on input "6077584" at bounding box center [806, 164] width 550 height 25
type input "6"
